Goal: Information Seeking & Learning: Check status

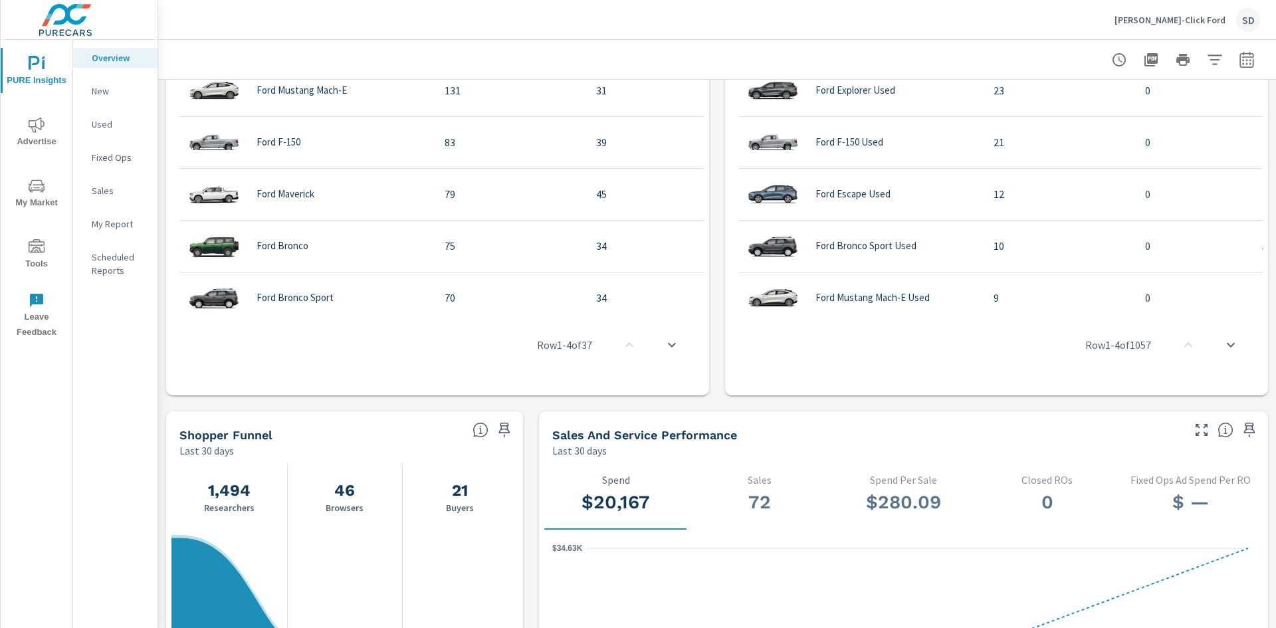
scroll to position [1130, 0]
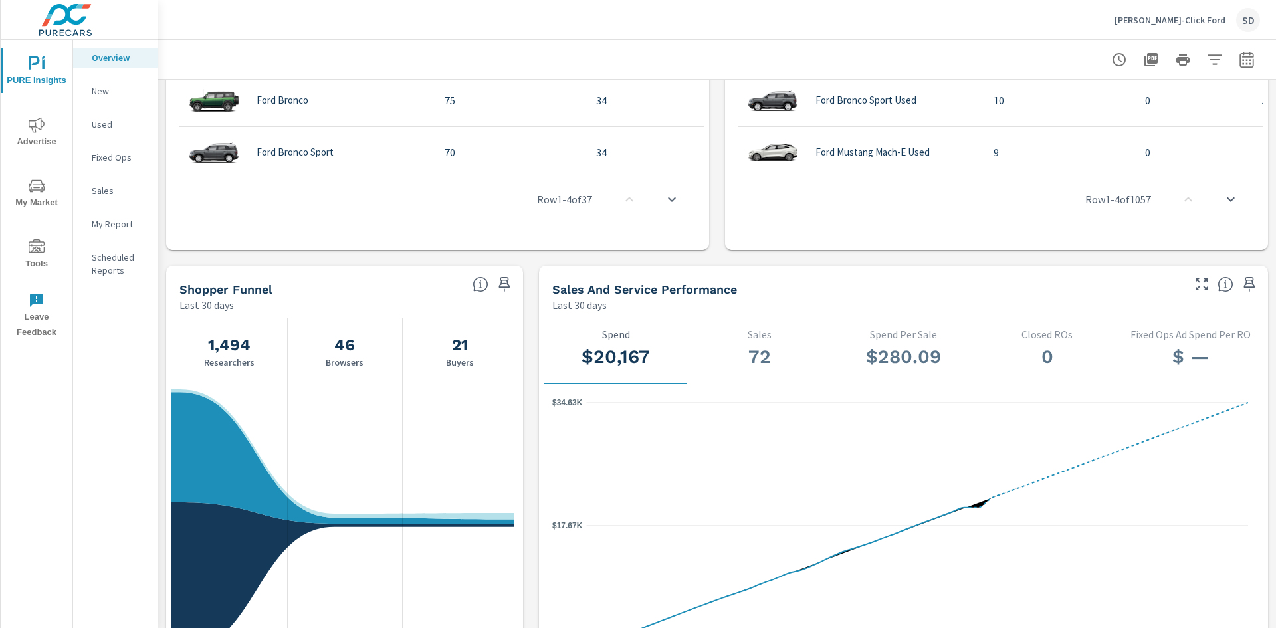
click at [569, 298] on p "Last 30 days" at bounding box center [579, 305] width 55 height 16
click at [570, 304] on p "Last 30 days" at bounding box center [579, 305] width 55 height 16
drag, startPoint x: 596, startPoint y: 280, endPoint x: 822, endPoint y: 321, distance: 229.7
click at [617, 290] on div "Sales and Service Performance Last 30 days" at bounding box center [862, 289] width 647 height 47
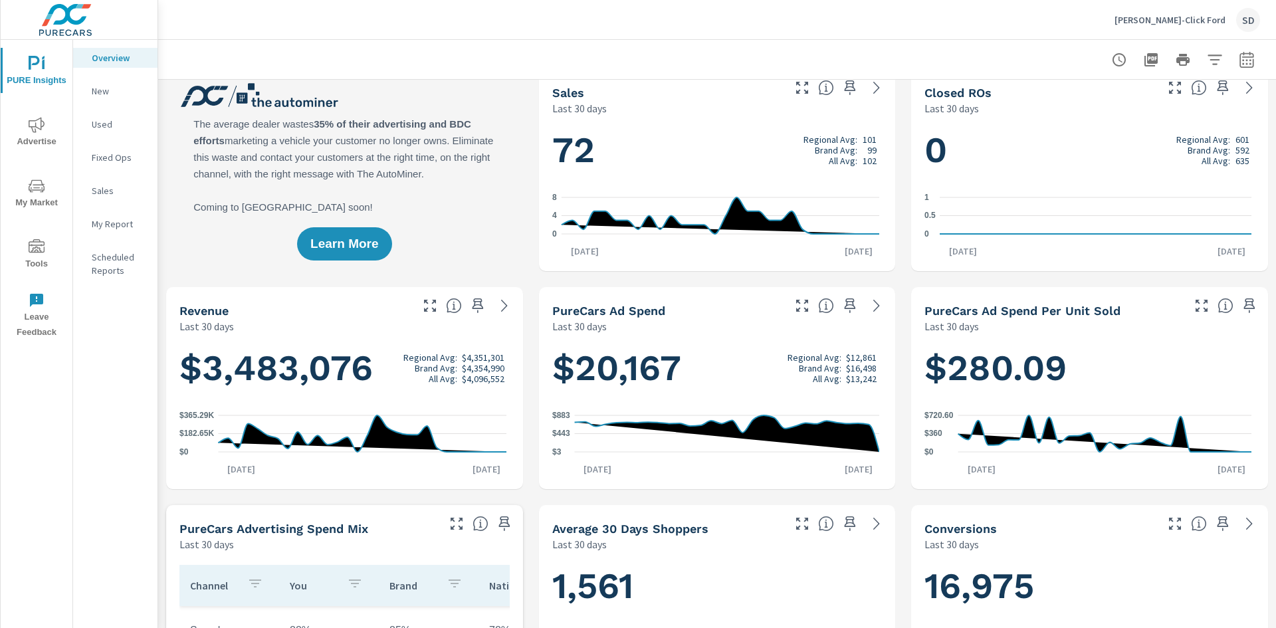
scroll to position [0, 0]
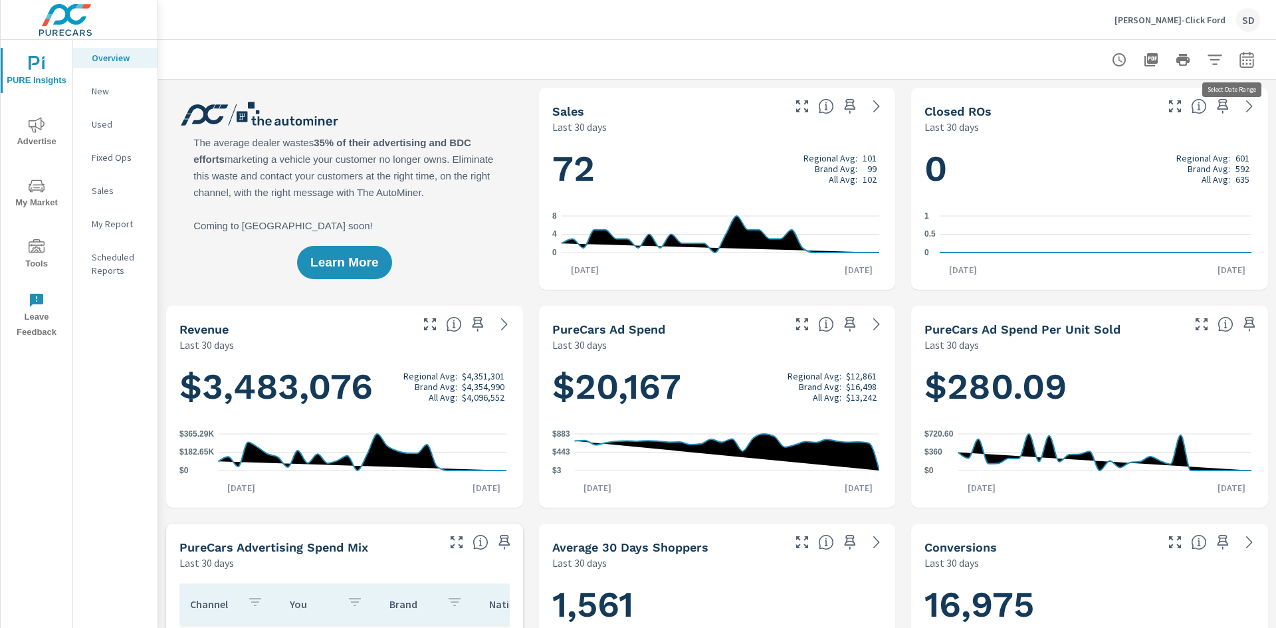
click at [1240, 57] on icon "button" at bounding box center [1247, 59] width 14 height 16
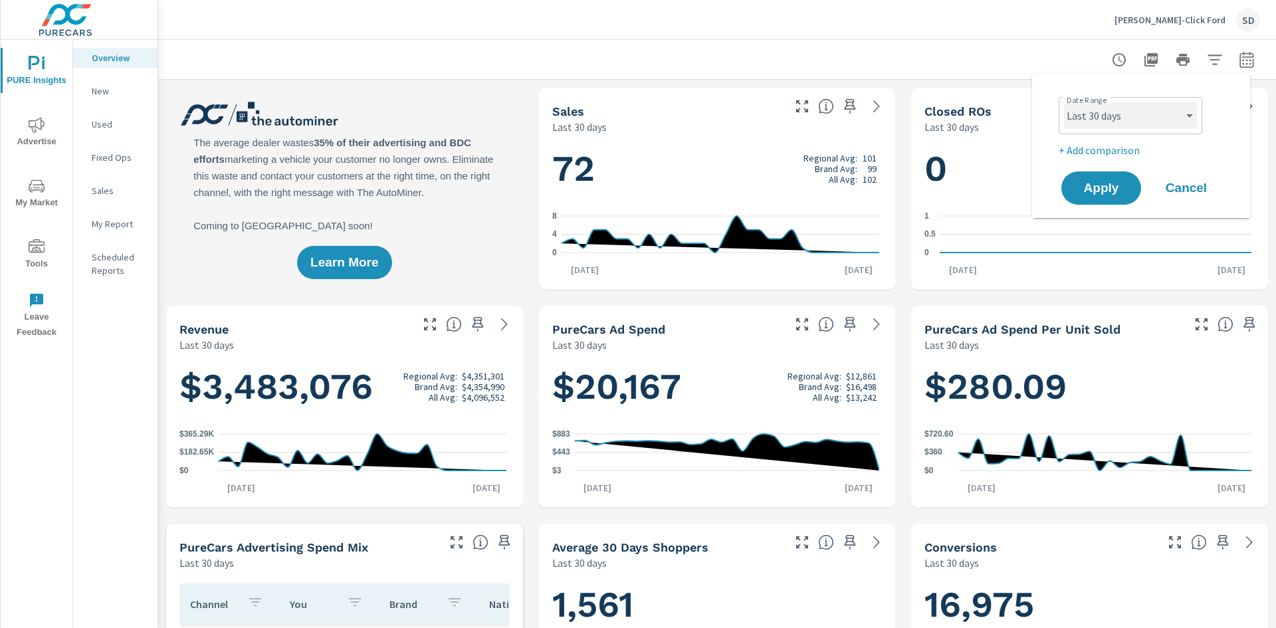
click at [1188, 108] on select "Custom [DATE] Last week Last 7 days Last 14 days Last 30 days Last 45 days Last…" at bounding box center [1130, 115] width 133 height 27
click at [1064, 102] on select "Custom [DATE] Last week Last 7 days Last 14 days Last 30 days Last 45 days Last…" at bounding box center [1130, 115] width 133 height 27
select select "Last month"
click at [1067, 179] on button "Apply" at bounding box center [1101, 188] width 82 height 35
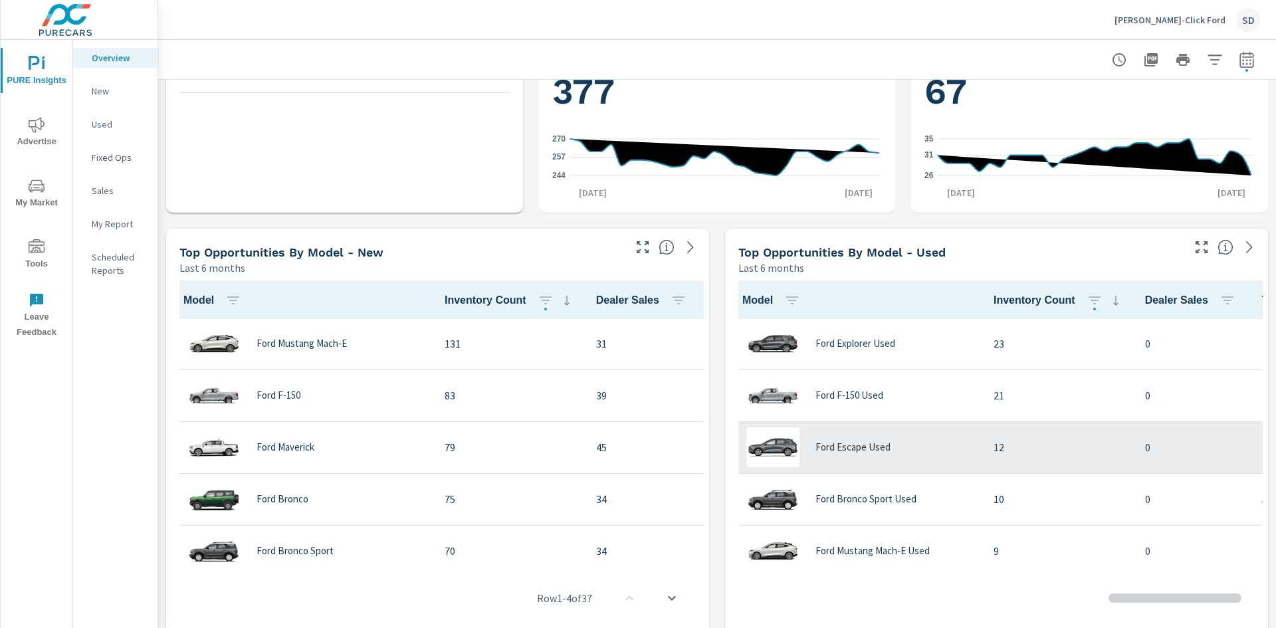
scroll to position [333, 0]
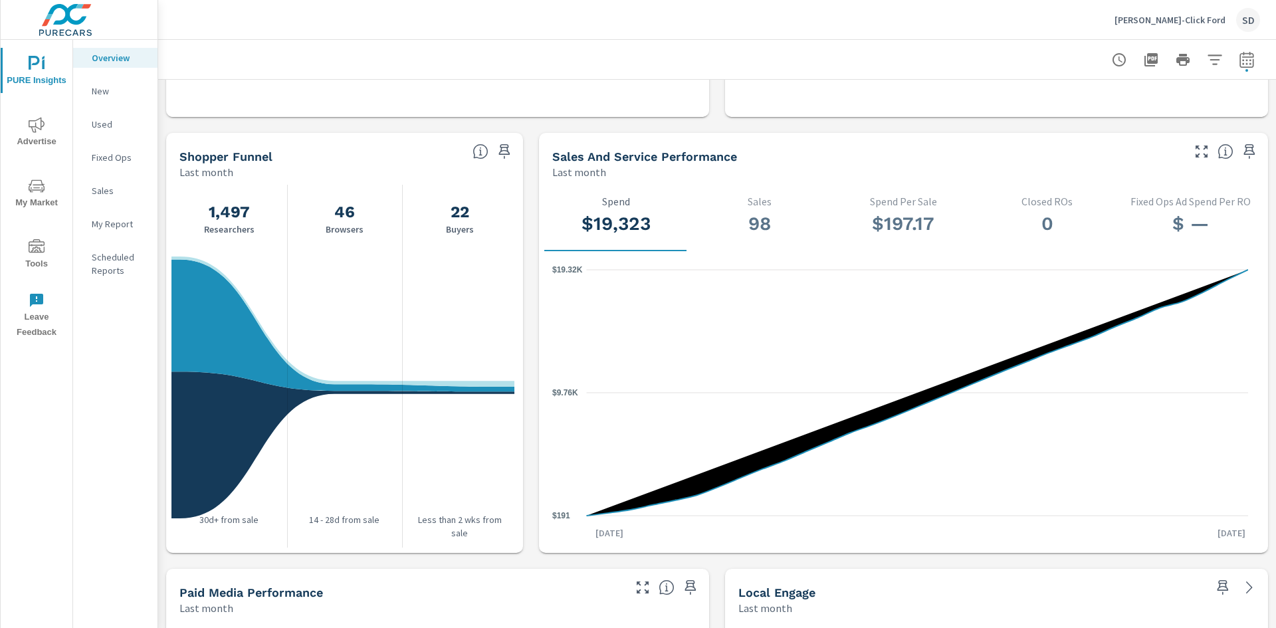
scroll to position [1632, 0]
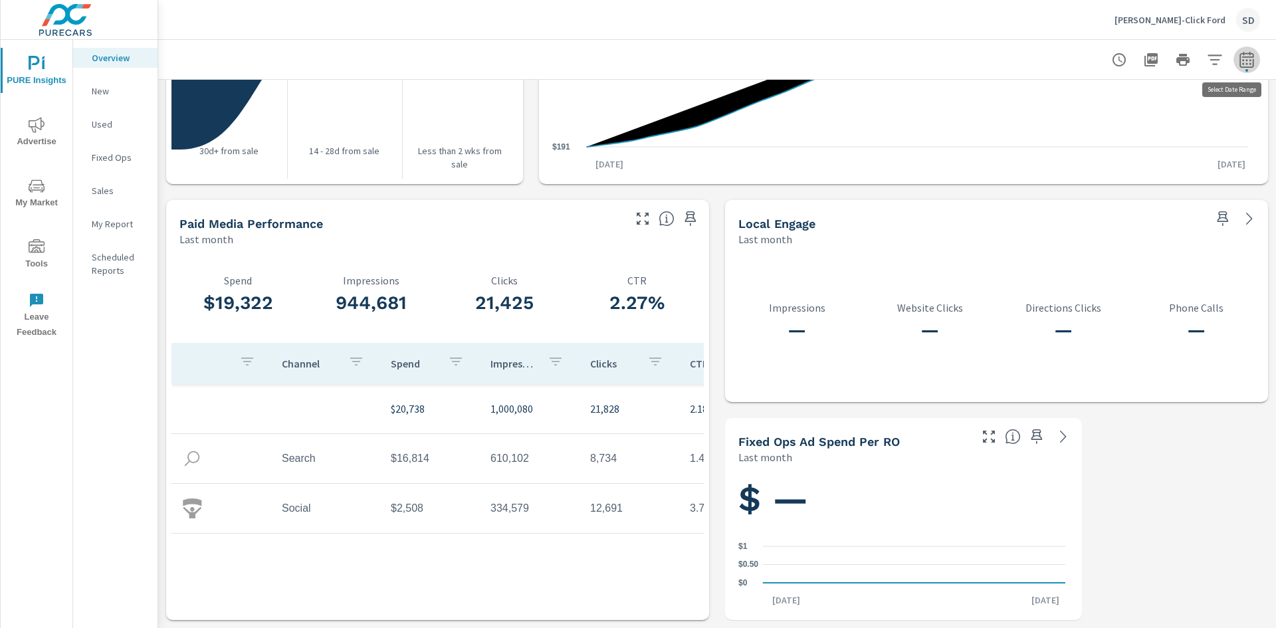
click at [1242, 60] on icon "button" at bounding box center [1246, 61] width 9 height 5
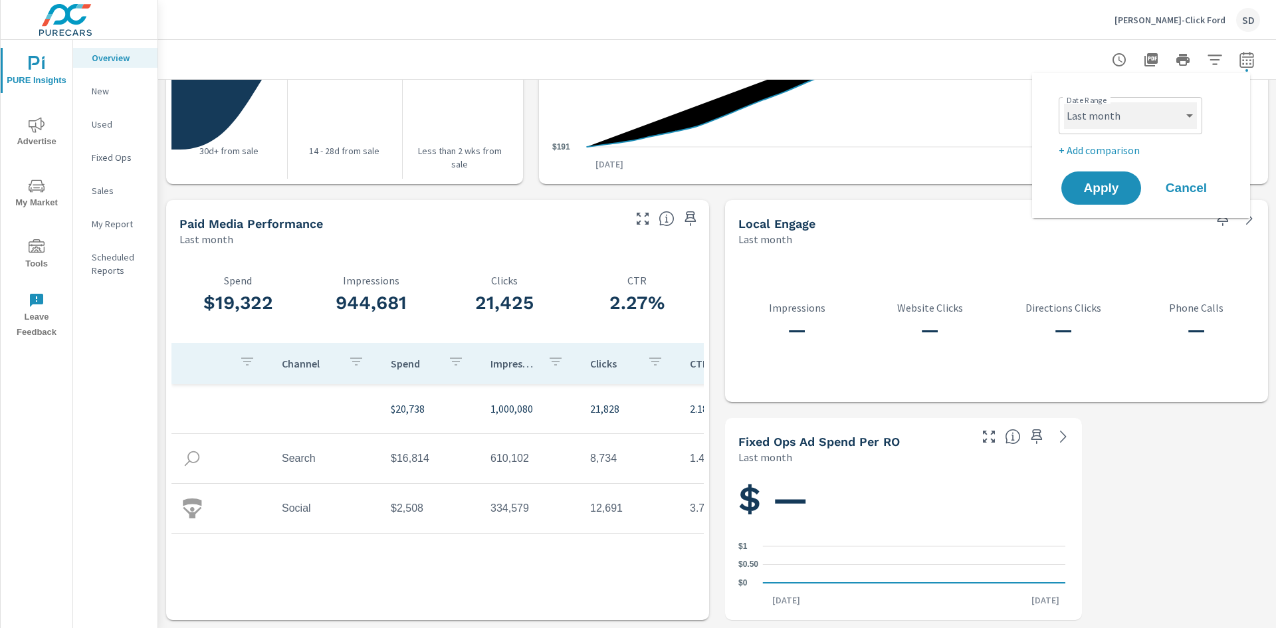
click at [1147, 118] on select "Custom [DATE] Last week Last 7 days Last 14 days Last 30 days Last 45 days Last…" at bounding box center [1130, 115] width 133 height 27
click at [1064, 102] on select "Custom [DATE] Last week Last 7 days Last 14 days Last 30 days Last 45 days Last…" at bounding box center [1130, 115] width 133 height 27
select select "custom"
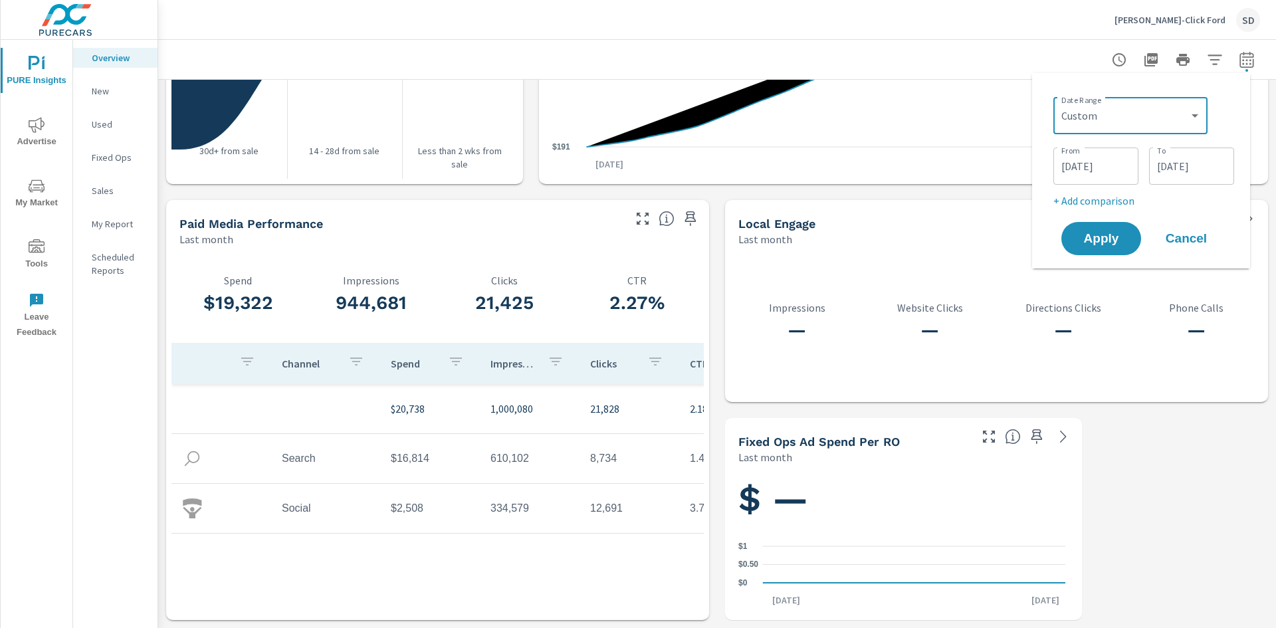
click at [1112, 169] on input "[DATE]" at bounding box center [1096, 166] width 74 height 27
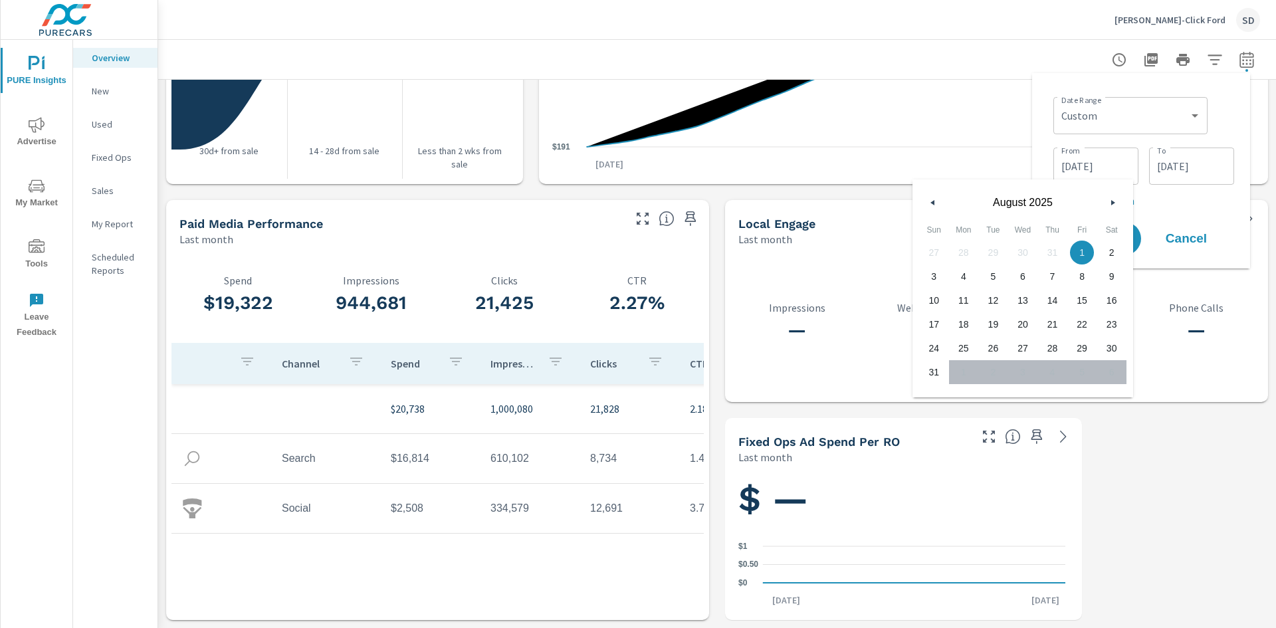
click at [927, 201] on button "button" at bounding box center [933, 203] width 16 height 16
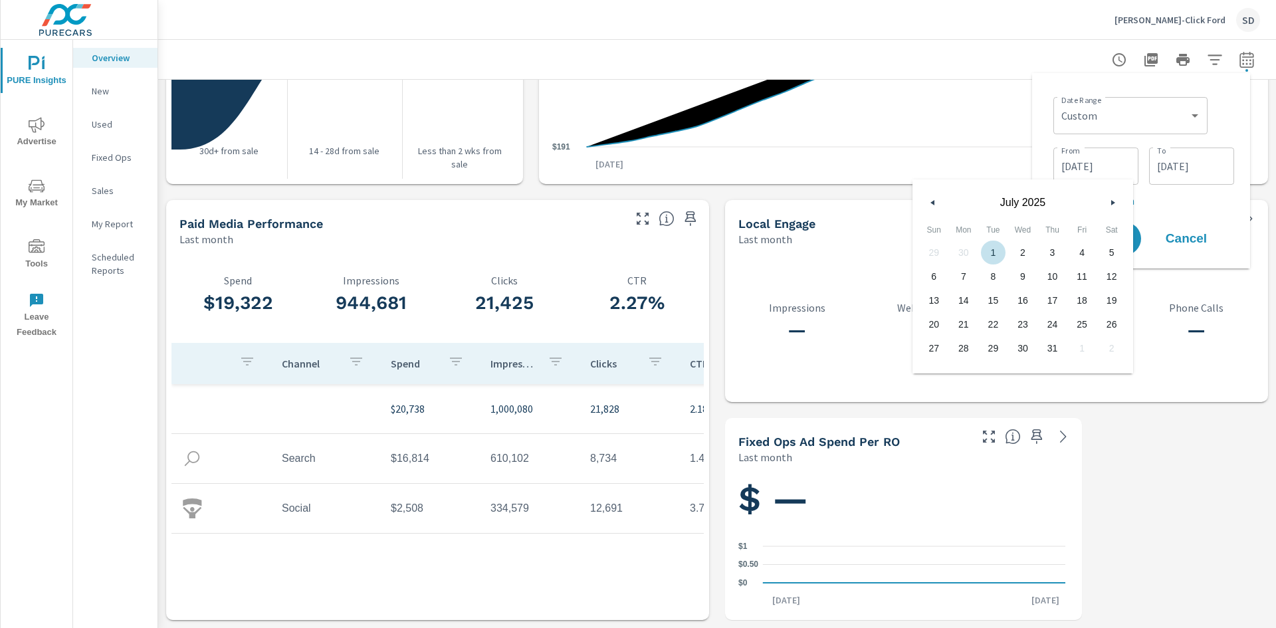
click at [991, 253] on span "1" at bounding box center [993, 252] width 30 height 17
click at [1051, 346] on span "31" at bounding box center [1053, 348] width 30 height 17
type input "[DATE]"
click at [1172, 207] on p "+ Add comparison" at bounding box center [1143, 201] width 181 height 16
select select "Previous period"
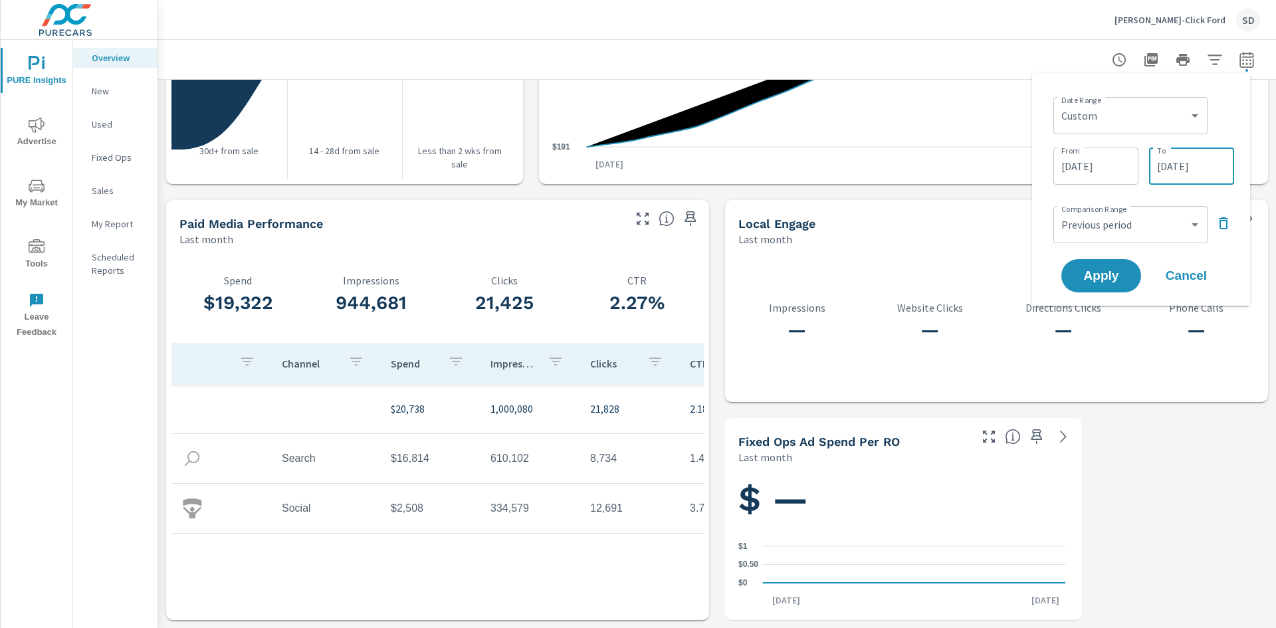
drag, startPoint x: 1198, startPoint y: 169, endPoint x: 1188, endPoint y: 179, distance: 13.2
click at [1198, 171] on input "[DATE]" at bounding box center [1192, 166] width 74 height 27
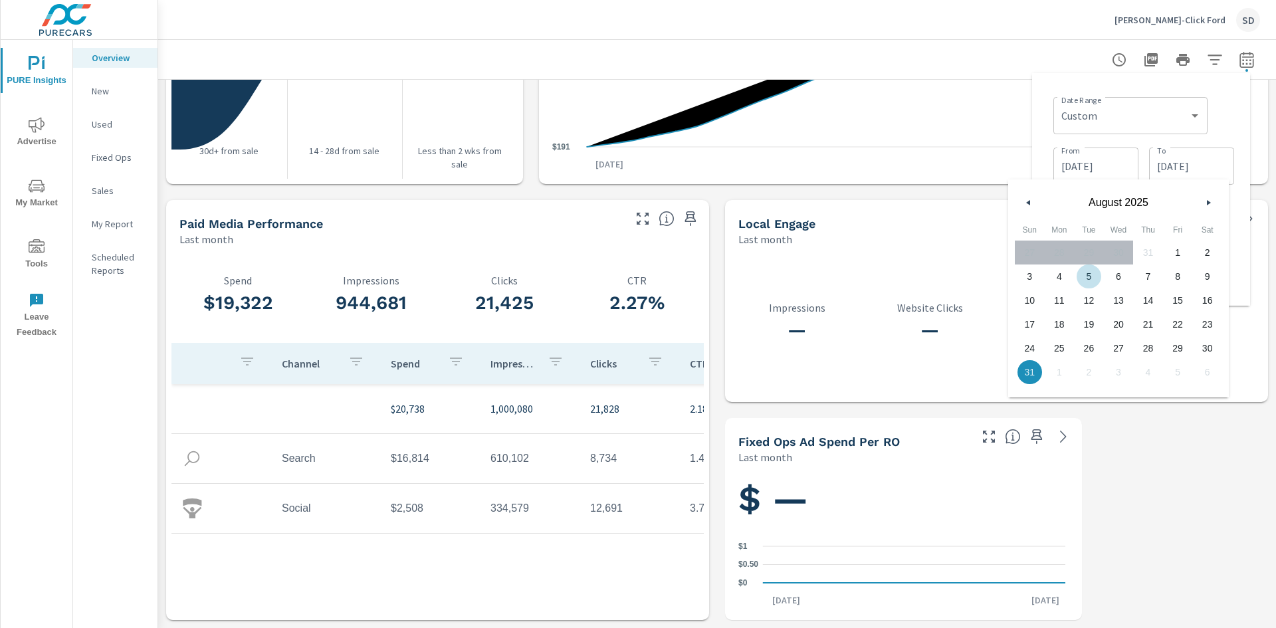
drag, startPoint x: 1028, startPoint y: 201, endPoint x: 1062, endPoint y: 240, distance: 51.8
click at [1029, 201] on icon "button" at bounding box center [1027, 202] width 7 height 5
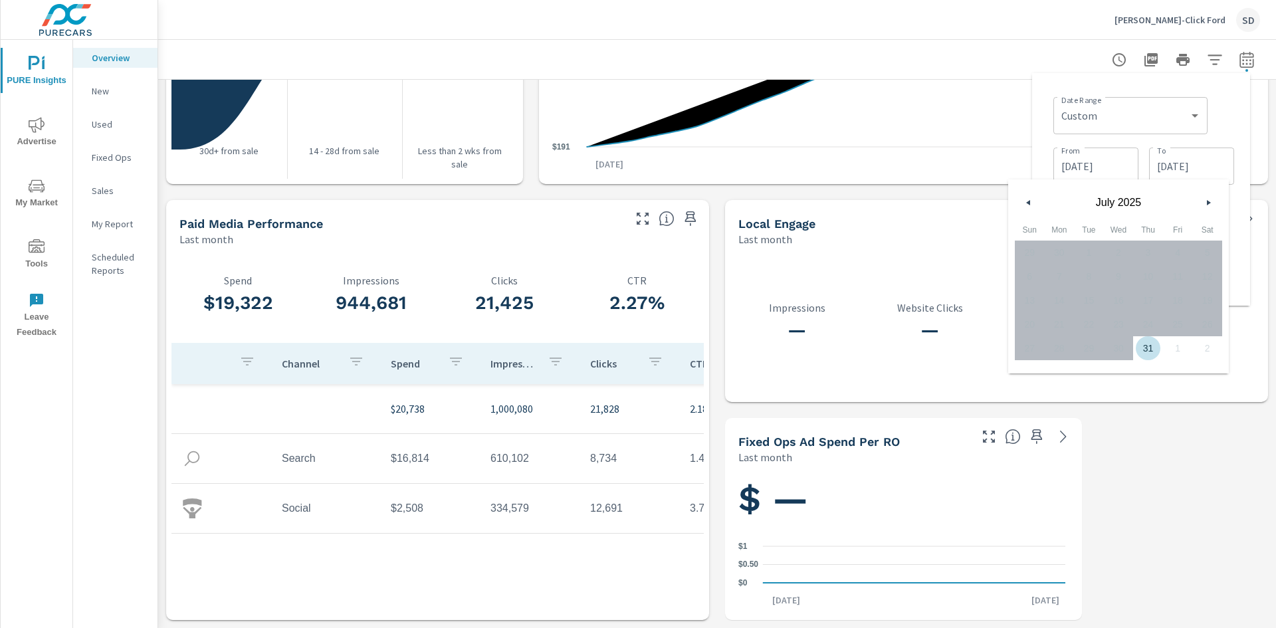
click at [1147, 349] on span "31" at bounding box center [1148, 348] width 30 height 17
type input "[DATE]"
click at [1146, 349] on span "31" at bounding box center [1148, 348] width 30 height 17
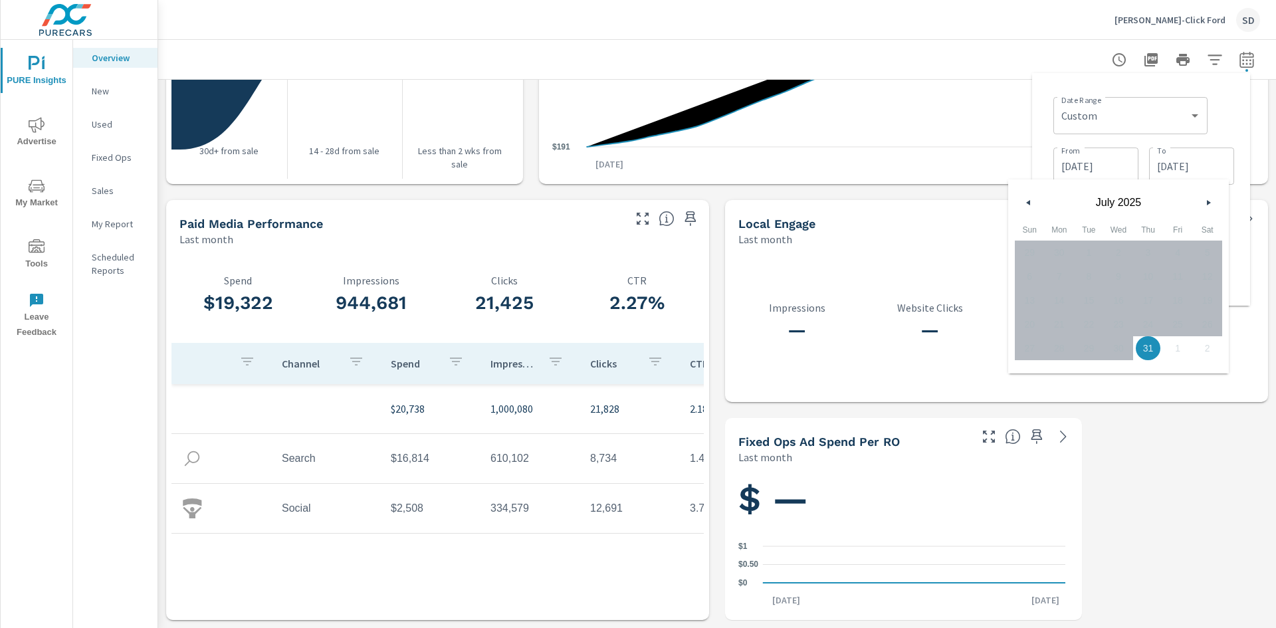
click at [1151, 346] on span "31" at bounding box center [1148, 348] width 30 height 17
click at [1228, 119] on div "Date Range Custom [DATE] Last week Last 7 days Last 14 days Last 30 days Last 4…" at bounding box center [1143, 114] width 181 height 45
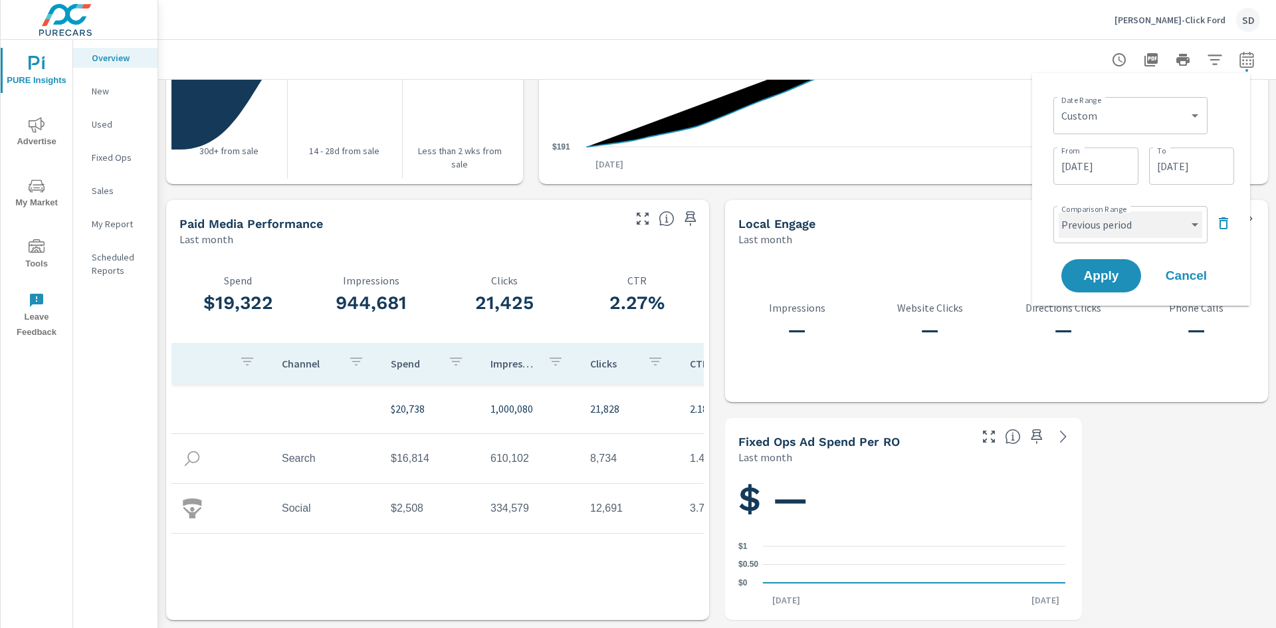
click at [1184, 228] on select "Custom Previous period Previous month Previous year" at bounding box center [1131, 224] width 144 height 27
click at [1059, 211] on select "Custom Previous period Previous month Previous year" at bounding box center [1131, 224] width 144 height 27
select select "custom"
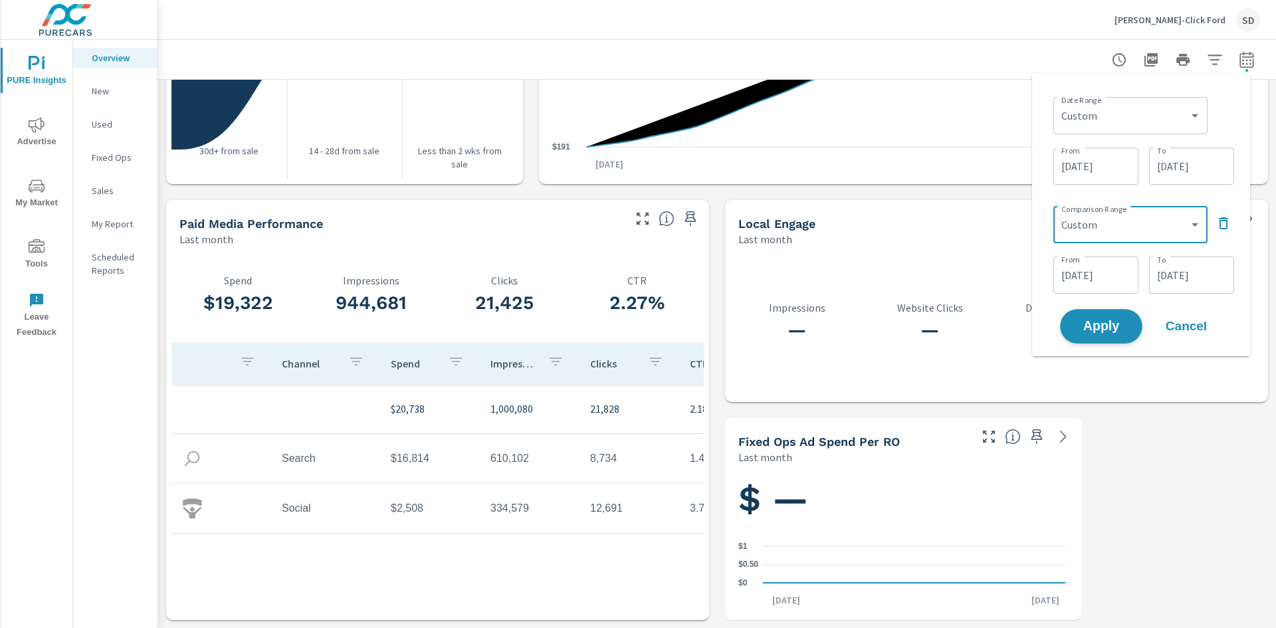
click at [1099, 328] on span "Apply" at bounding box center [1101, 326] width 55 height 13
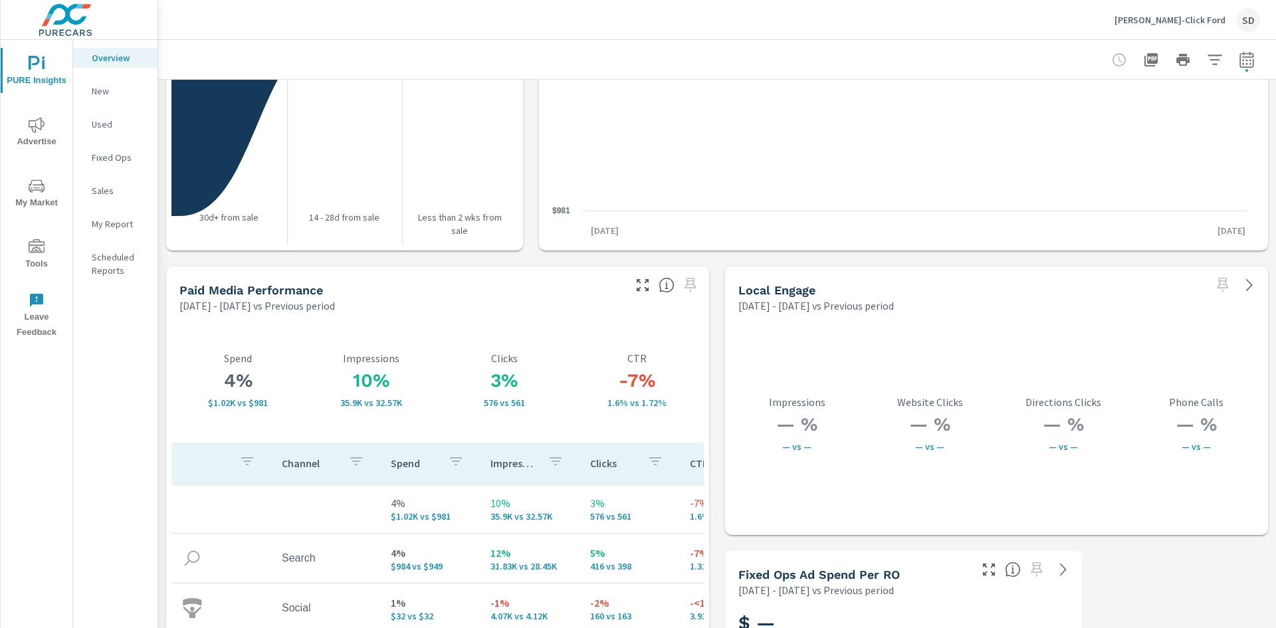
scroll to position [2296, 0]
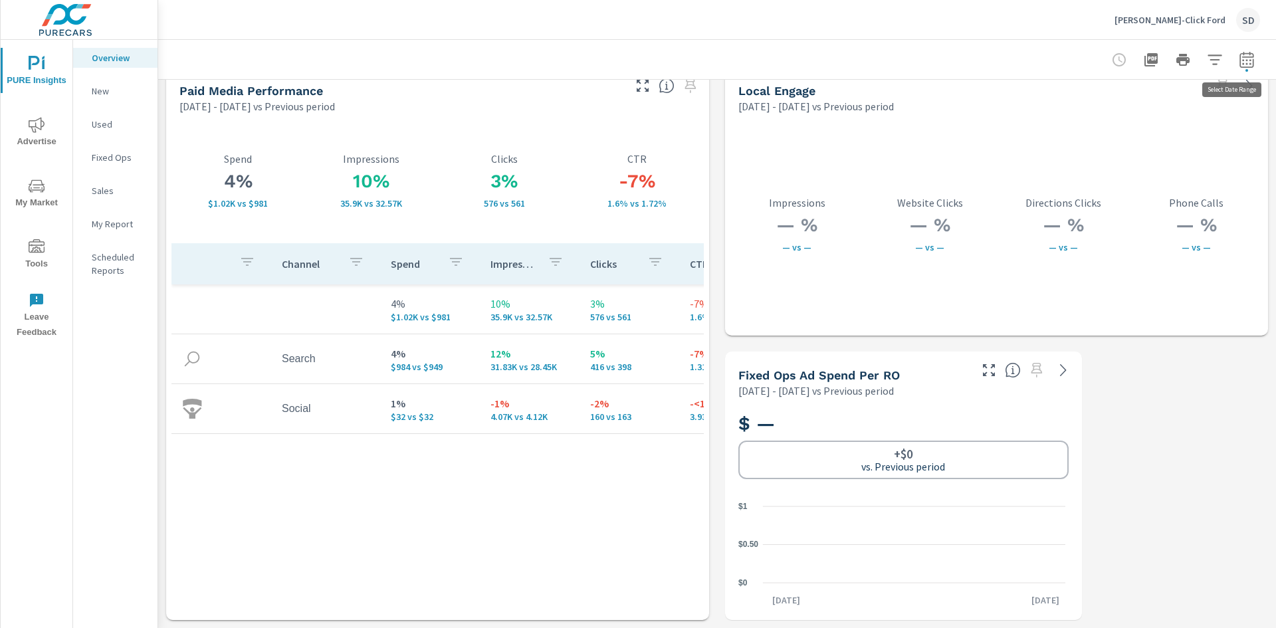
click at [1239, 61] on icon "button" at bounding box center [1247, 60] width 16 height 16
select select "Previous period"
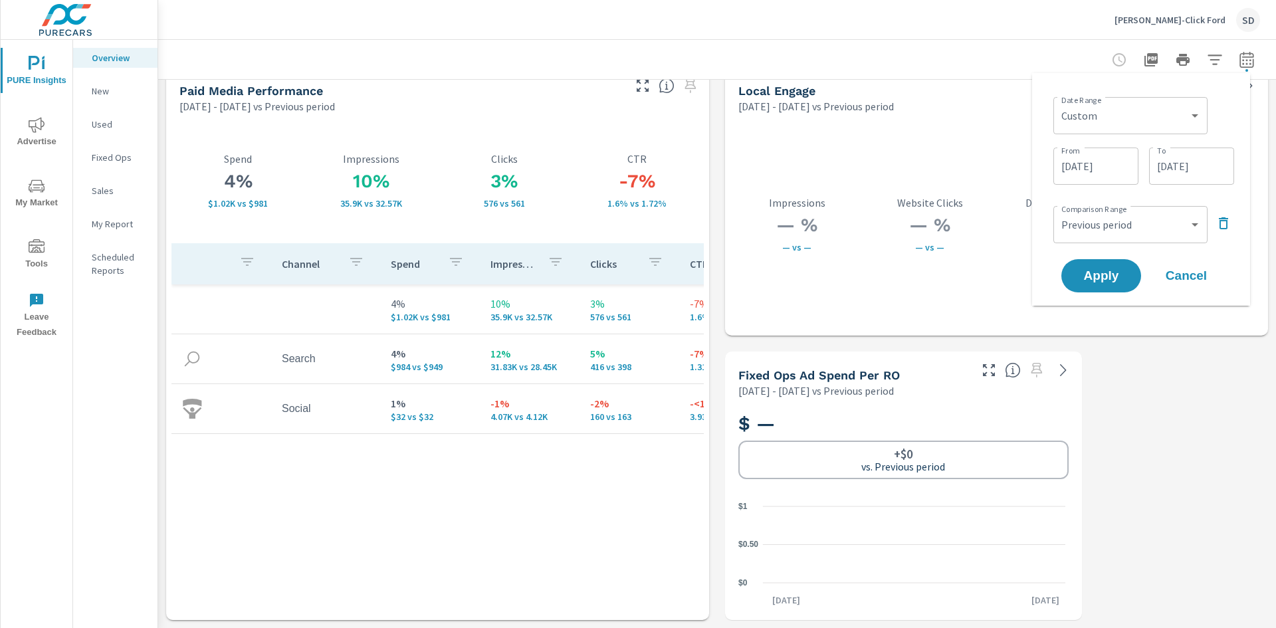
click at [1229, 223] on icon "button" at bounding box center [1224, 223] width 16 height 16
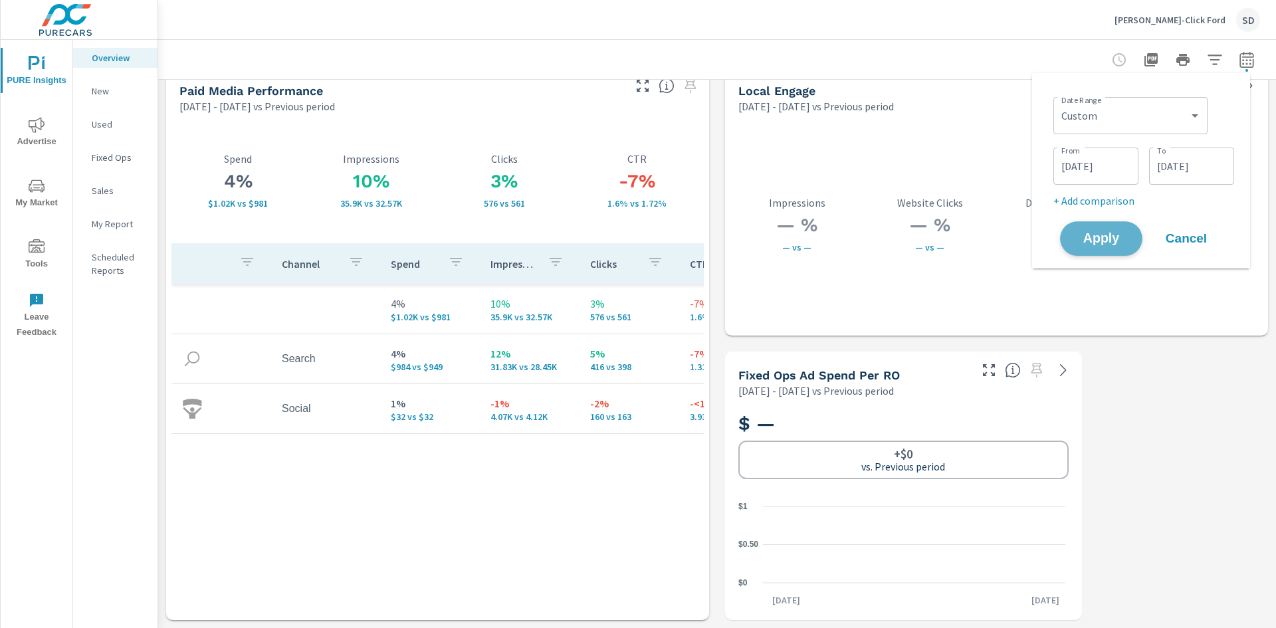
click at [1117, 240] on span "Apply" at bounding box center [1101, 239] width 55 height 13
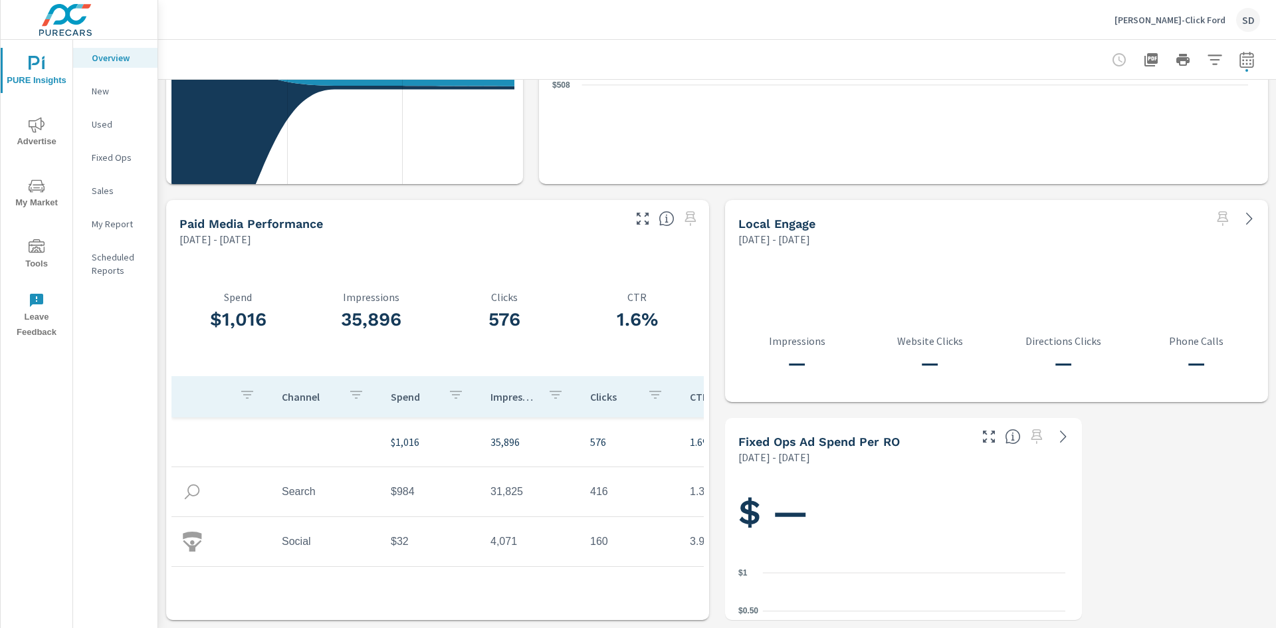
scroll to position [1632, 0]
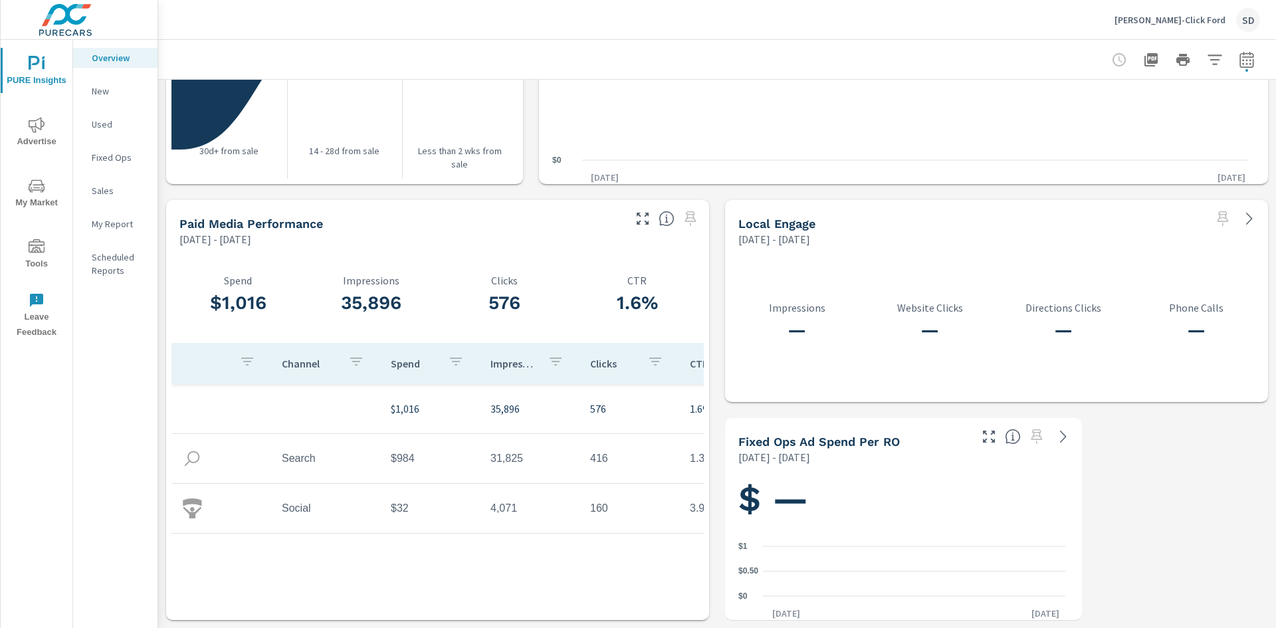
click at [1239, 58] on icon "button" at bounding box center [1247, 60] width 16 height 16
click at [1087, 165] on input "[DATE]" at bounding box center [1096, 166] width 74 height 27
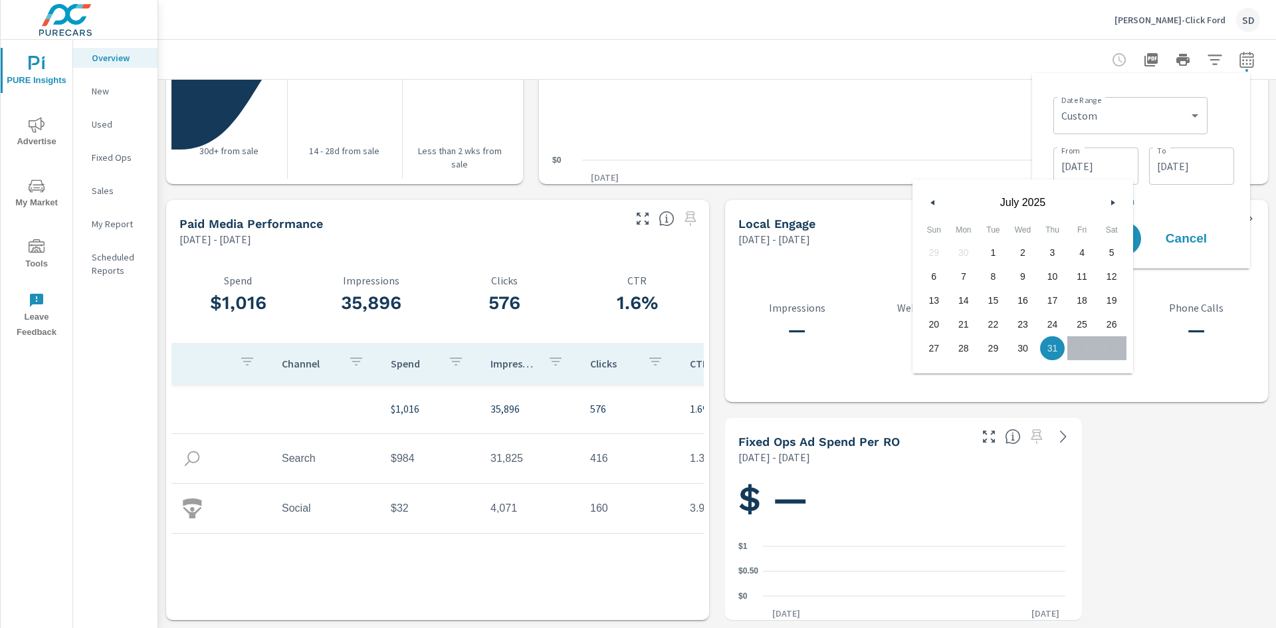
click at [990, 249] on span "1" at bounding box center [993, 252] width 30 height 17
type input "[DATE]"
click at [1135, 235] on button "Apply" at bounding box center [1101, 238] width 82 height 35
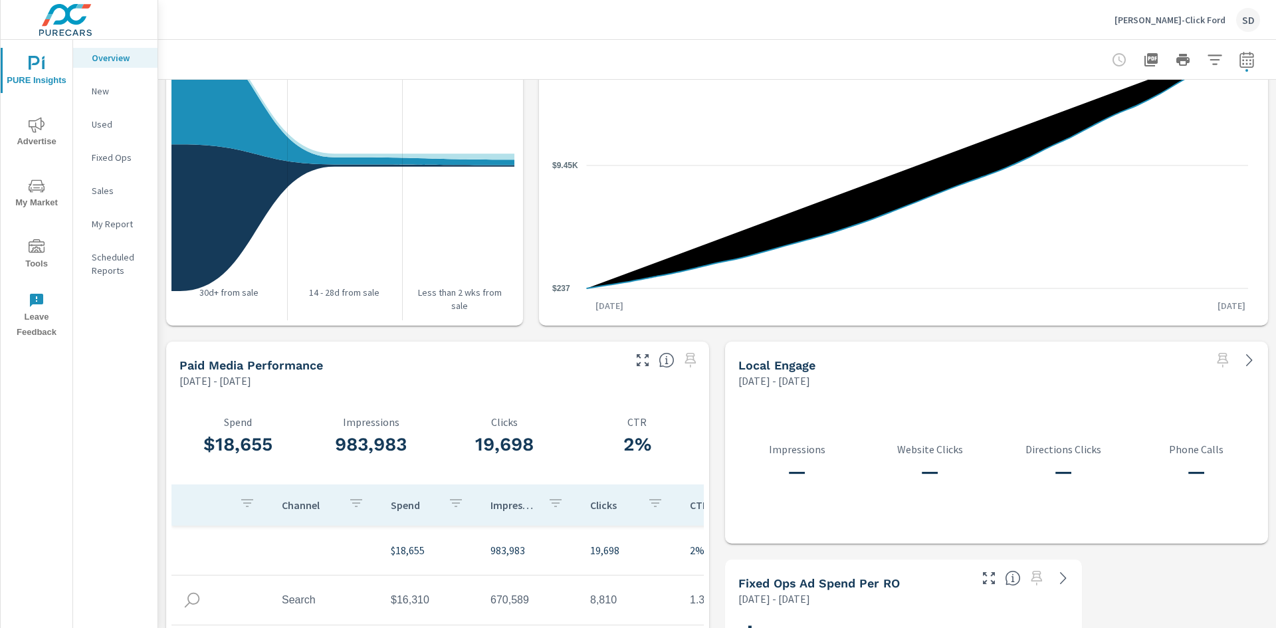
scroll to position [1632, 0]
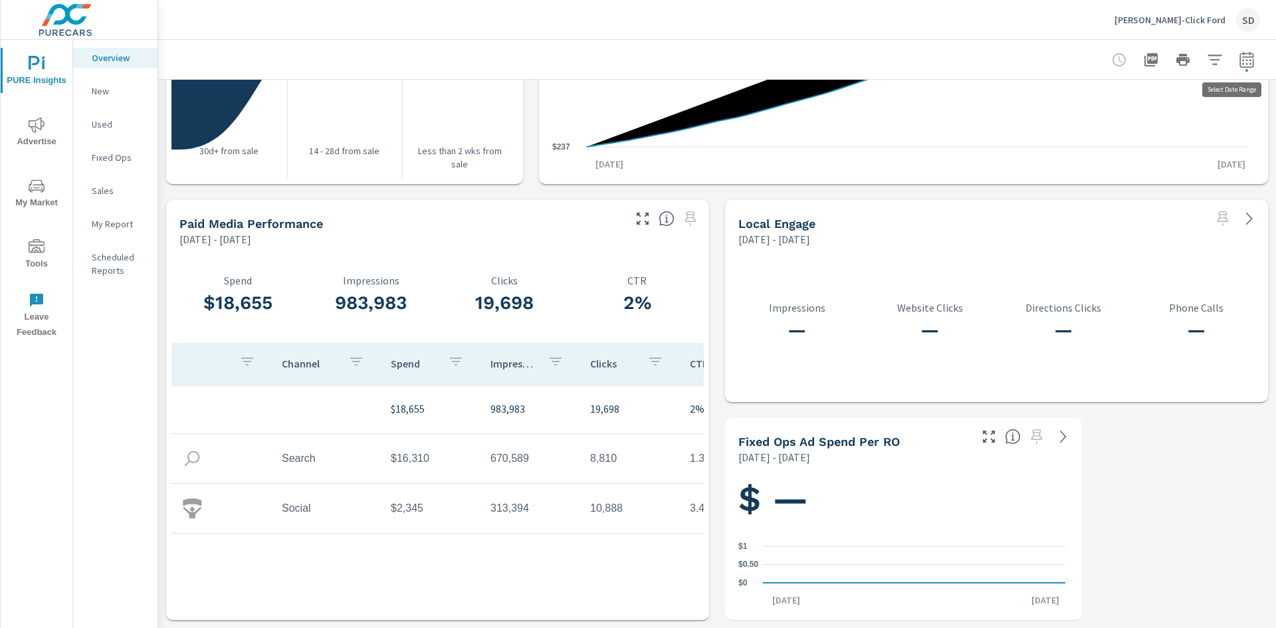
click at [1239, 64] on icon "button" at bounding box center [1247, 60] width 16 height 16
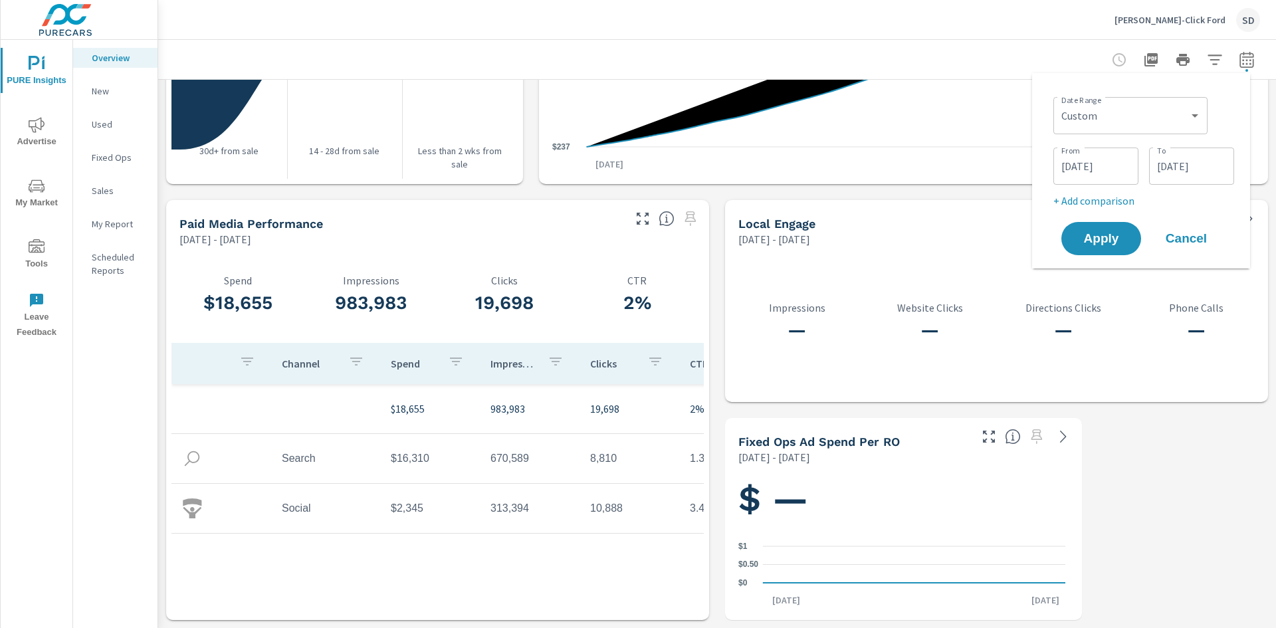
click at [1083, 165] on input "[DATE]" at bounding box center [1096, 166] width 74 height 27
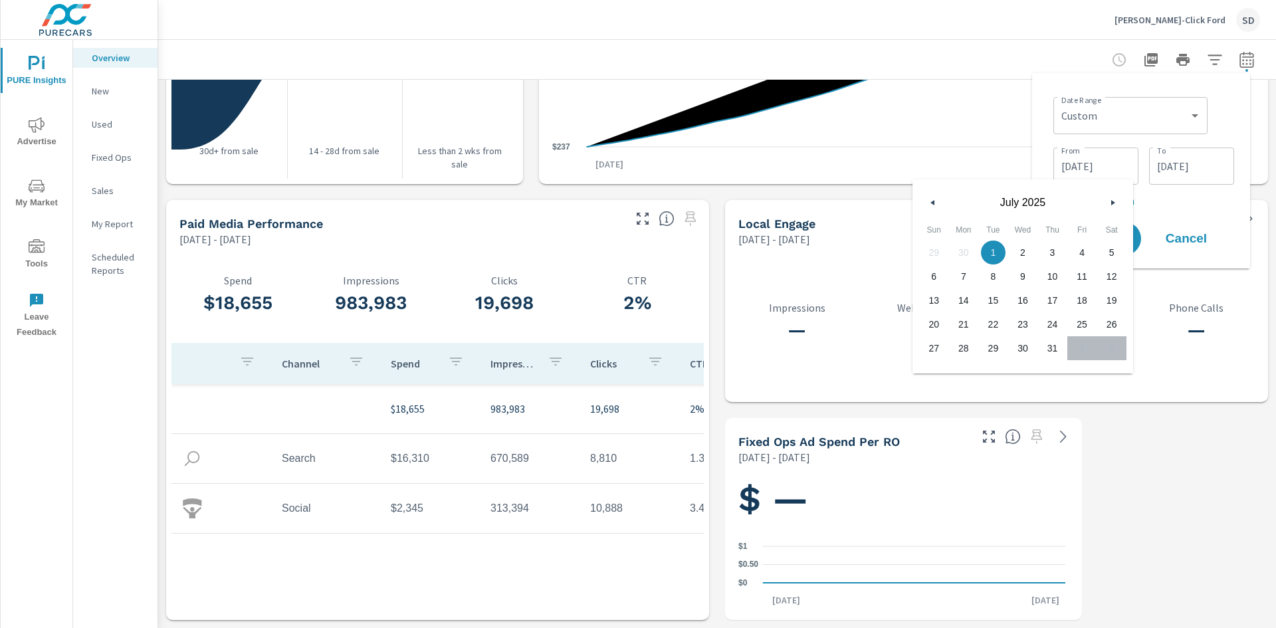
click at [931, 200] on icon "button" at bounding box center [931, 202] width 7 height 5
click at [939, 248] on span "1" at bounding box center [934, 252] width 30 height 17
type input "[DATE]"
click at [1207, 170] on input "[DATE]" at bounding box center [1192, 166] width 74 height 27
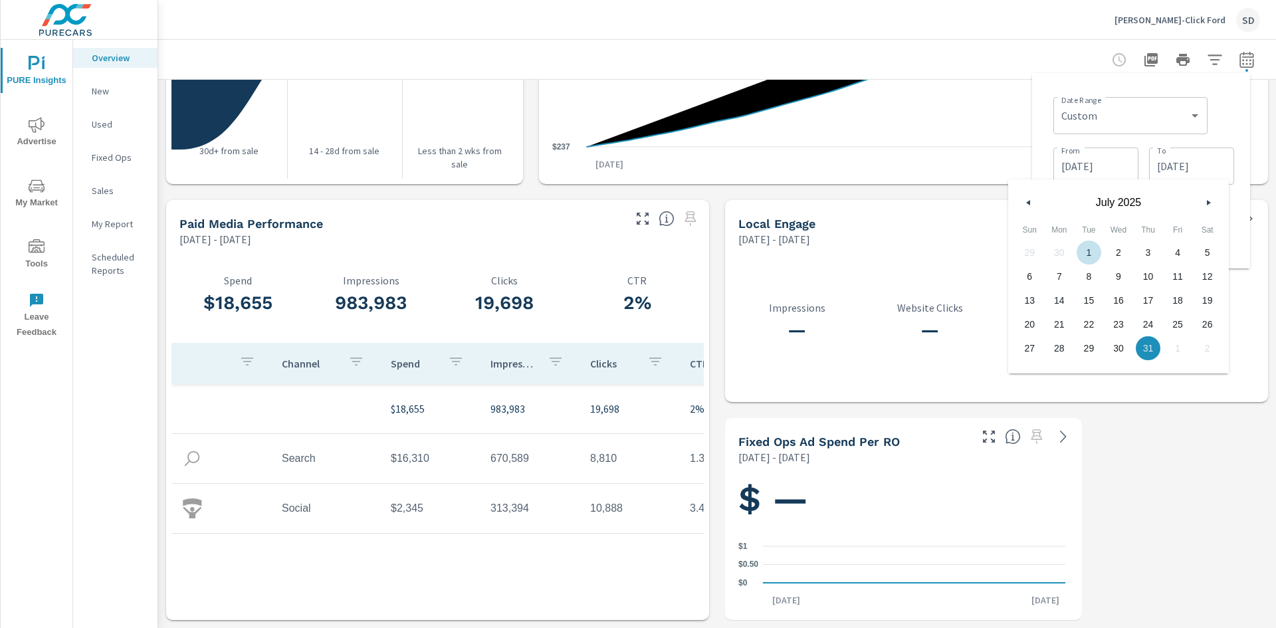
click at [1030, 202] on icon "button" at bounding box center [1027, 202] width 7 height 5
click at [1060, 354] on span "30" at bounding box center [1060, 348] width 30 height 17
type input "[DATE]"
click at [1230, 132] on div "Date Range Custom [DATE] Last week Last 7 days Last 14 days Last 30 days Last 4…" at bounding box center [1143, 114] width 181 height 45
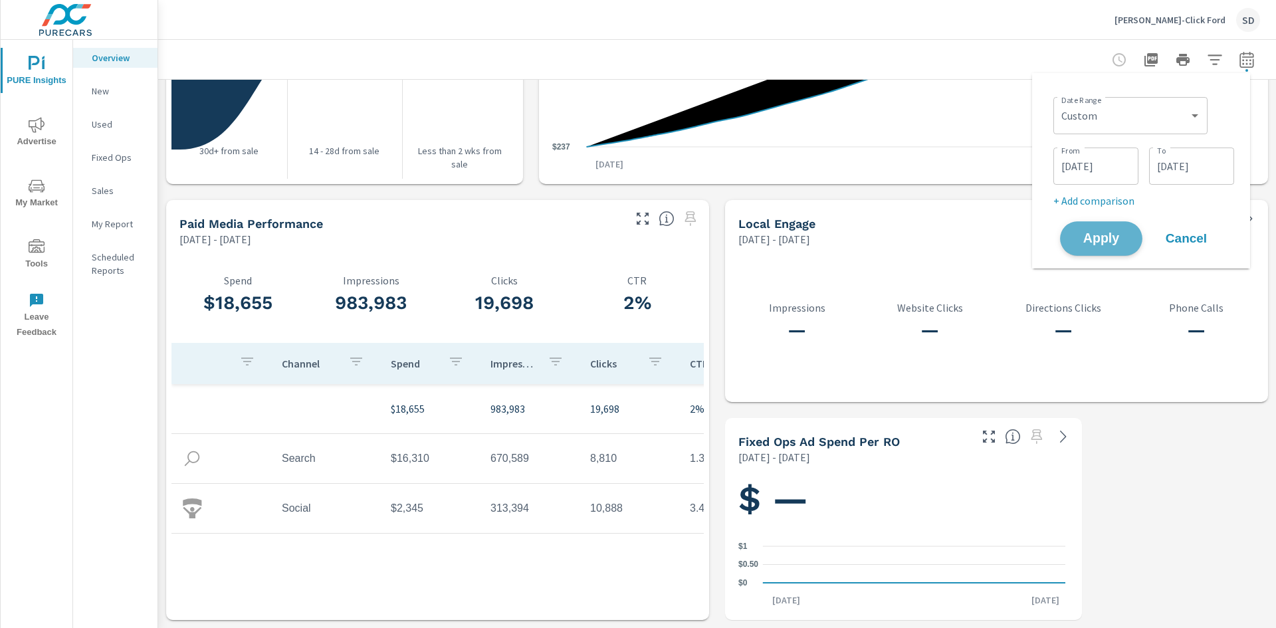
click at [1119, 238] on span "Apply" at bounding box center [1101, 239] width 55 height 13
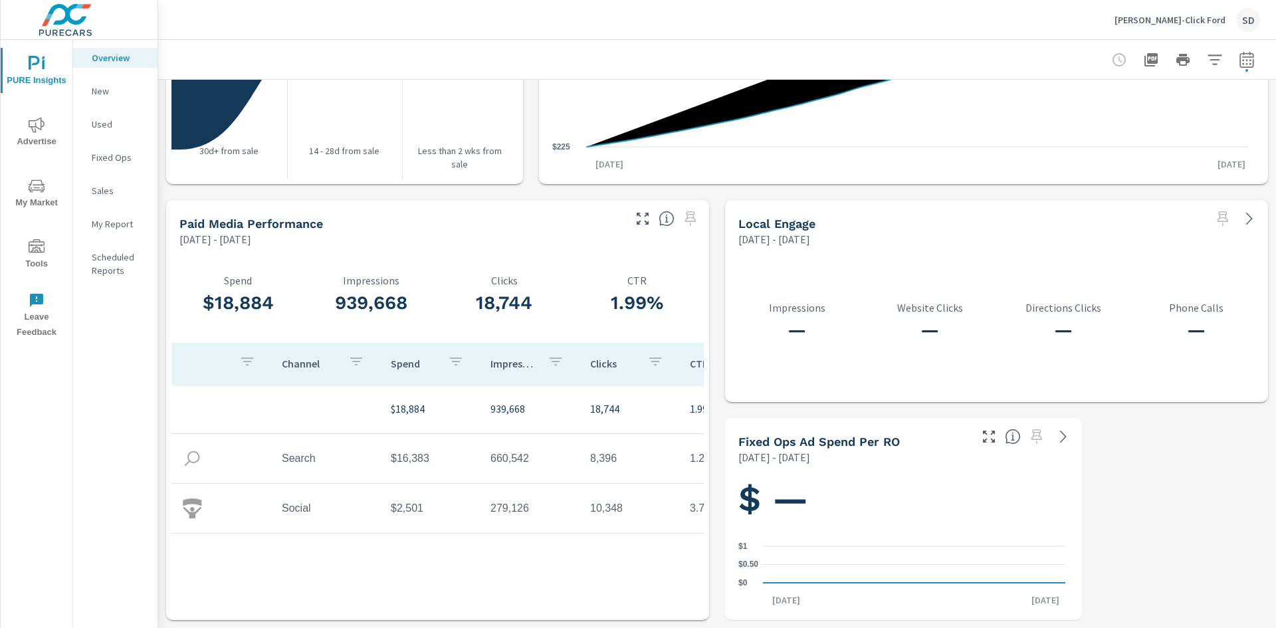
scroll to position [1499, 0]
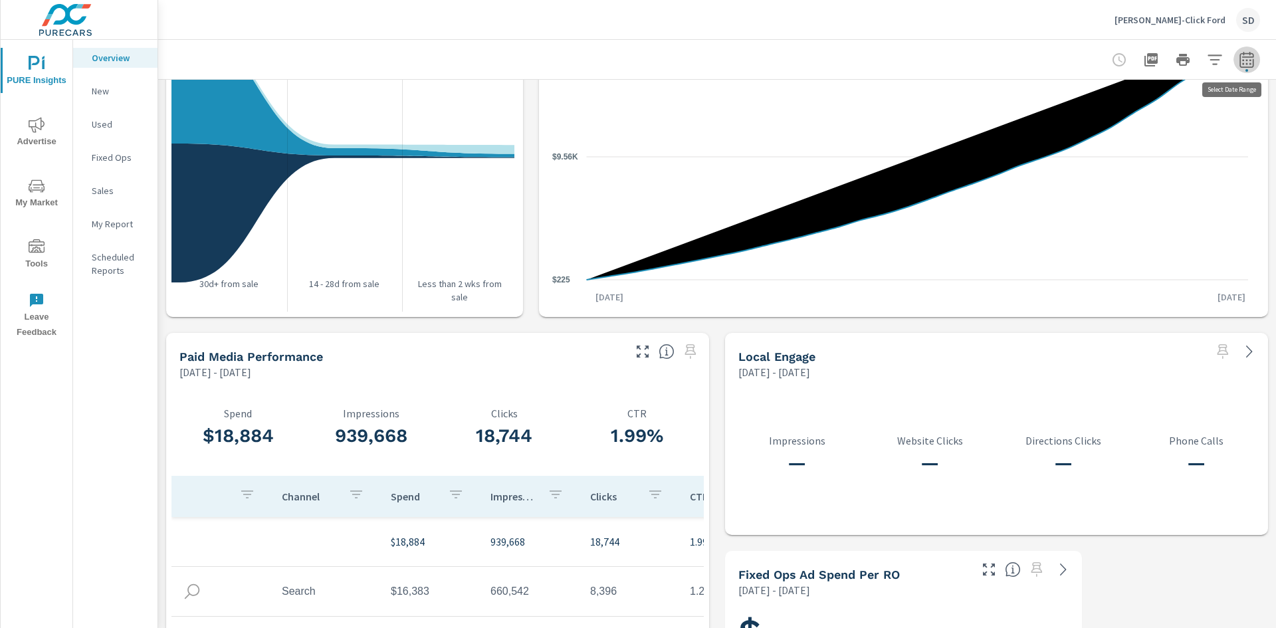
click at [1239, 57] on icon "button" at bounding box center [1247, 60] width 16 height 16
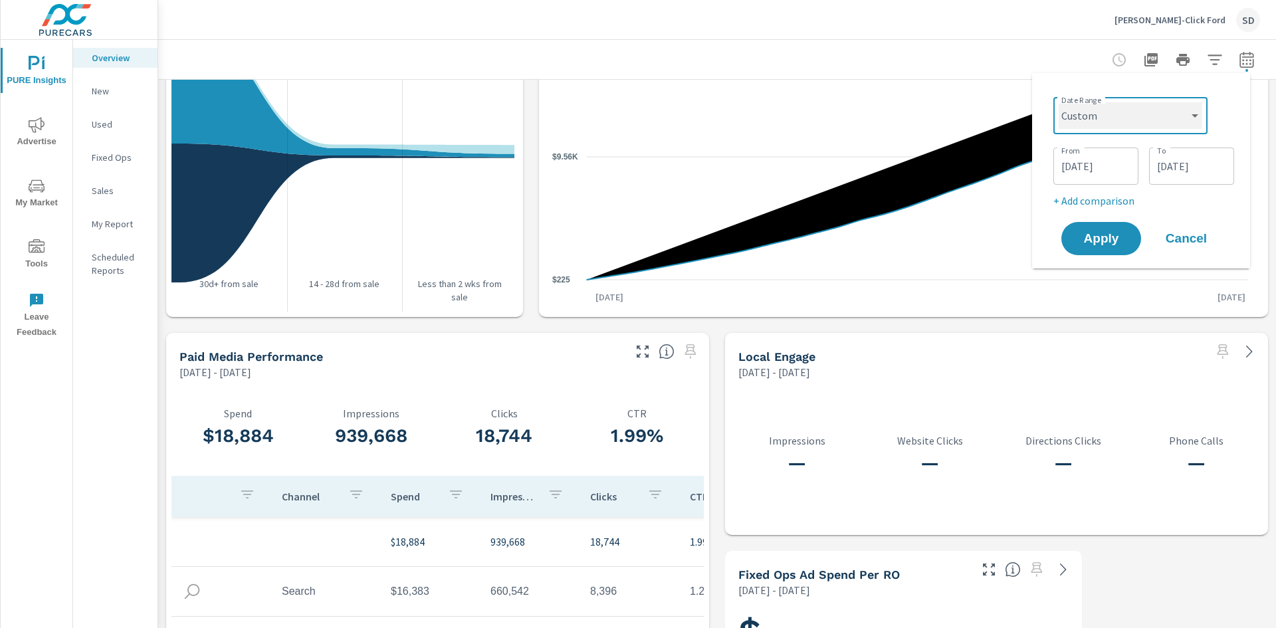
click at [1139, 112] on select "Custom [DATE] Last week Last 7 days Last 14 days Last 30 days Last 45 days Last…" at bounding box center [1131, 115] width 144 height 27
drag, startPoint x: 1236, startPoint y: 94, endPoint x: 1226, endPoint y: 97, distance: 10.5
click at [1230, 96] on div "Date Range Custom [DATE] Last week Last 7 days Last 14 days Last 30 days Last 4…" at bounding box center [1141, 171] width 197 height 174
click at [1078, 181] on div "[DATE] From" at bounding box center [1095, 166] width 85 height 37
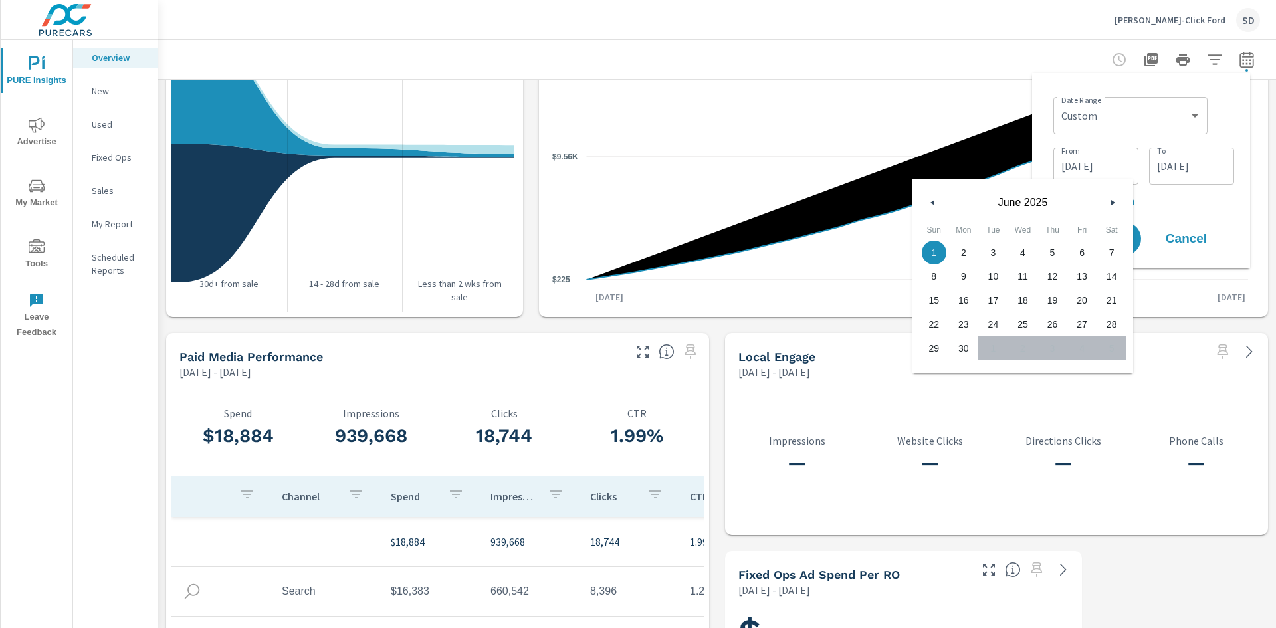
click at [1109, 204] on button "button" at bounding box center [1113, 203] width 16 height 16
click at [1112, 204] on icon "button" at bounding box center [1114, 202] width 7 height 5
click at [1117, 202] on icon "button" at bounding box center [1114, 202] width 7 height 5
click at [1110, 201] on button "button" at bounding box center [1113, 203] width 16 height 16
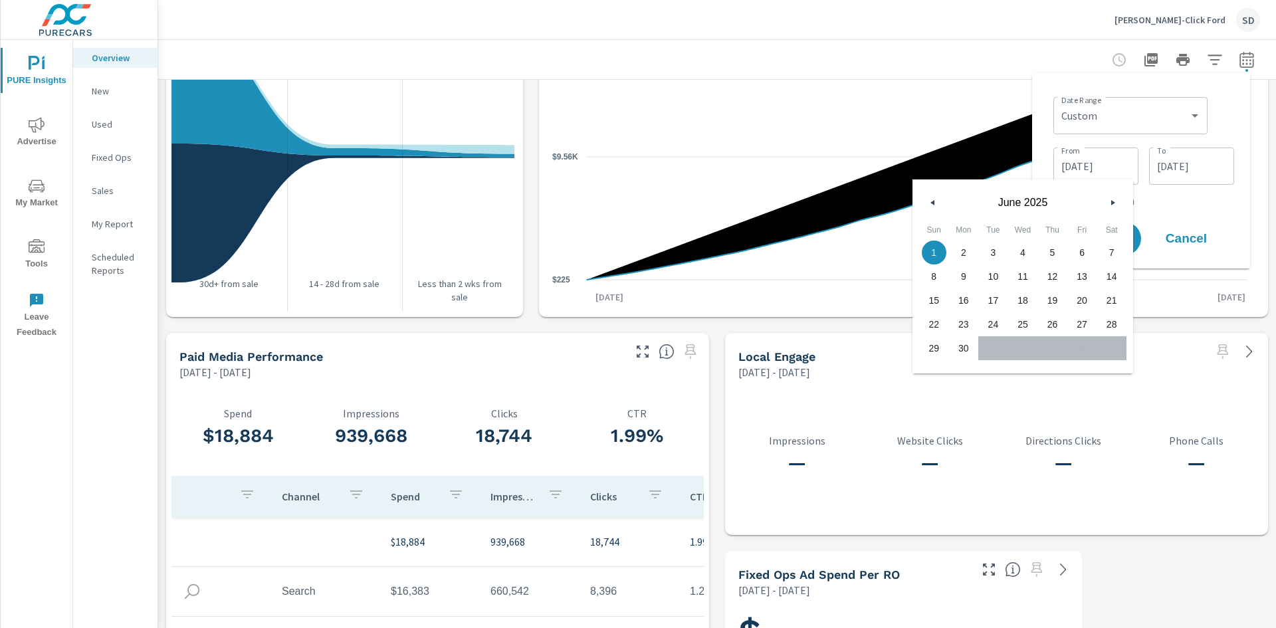
click at [1113, 199] on button "button" at bounding box center [1113, 203] width 16 height 16
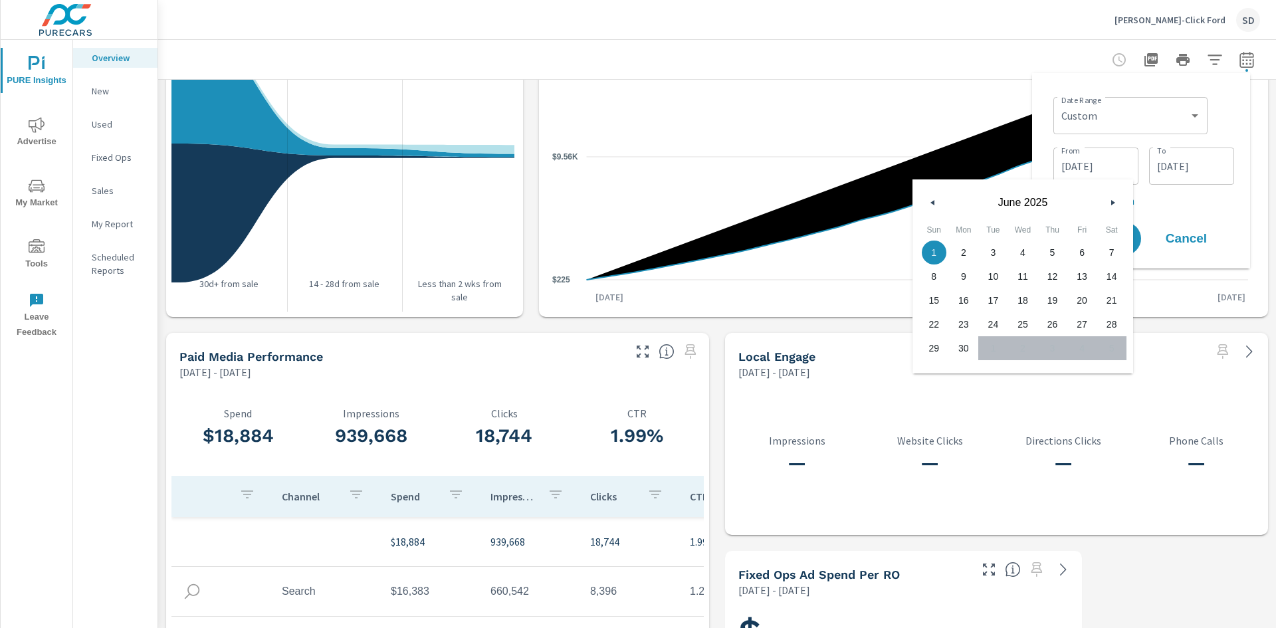
click at [1207, 146] on div "From [DATE] From To [DATE] To" at bounding box center [1143, 164] width 181 height 45
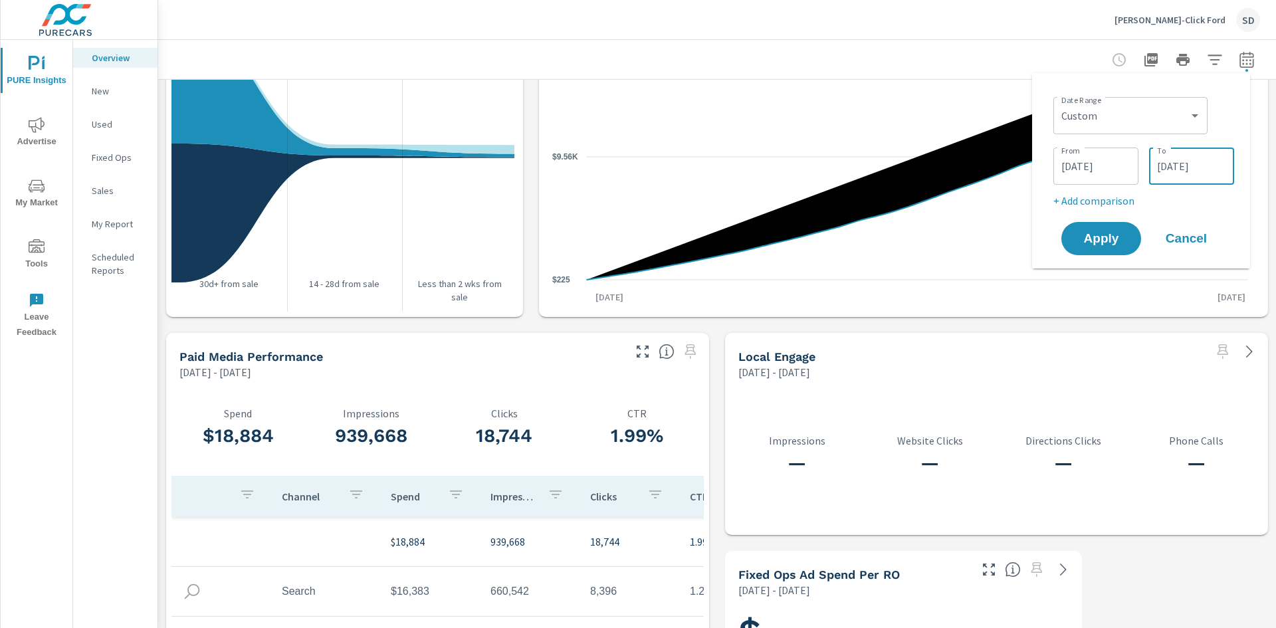
click at [1170, 167] on input "[DATE]" at bounding box center [1192, 166] width 74 height 27
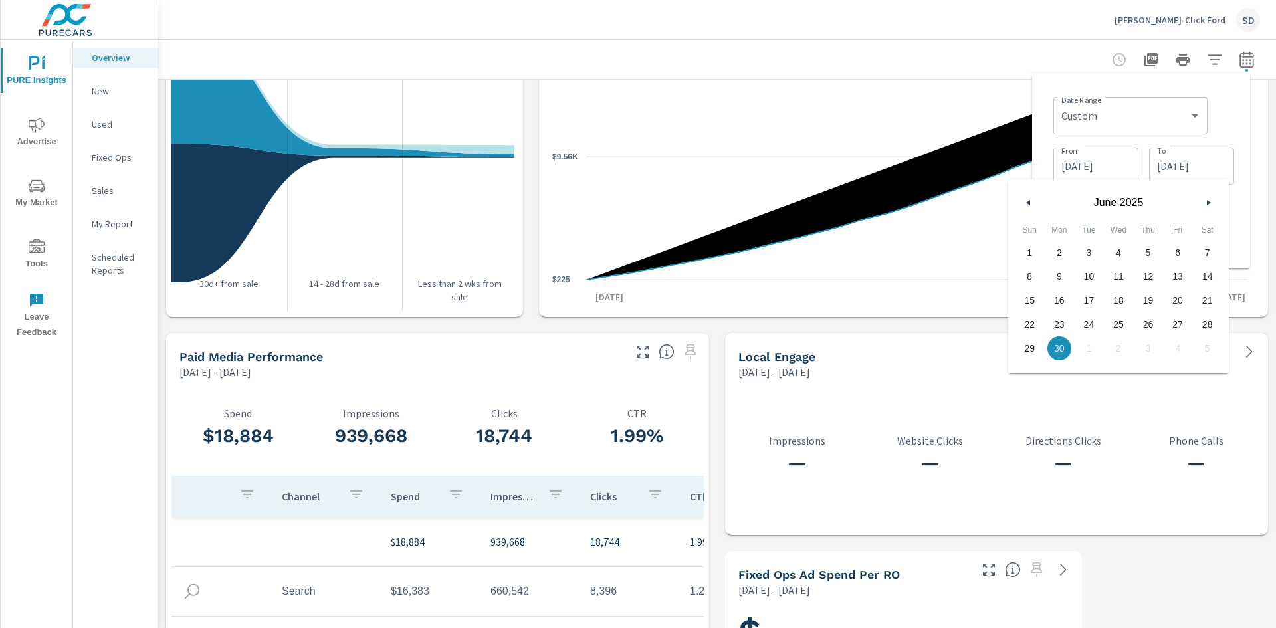
click at [1207, 201] on icon "button" at bounding box center [1210, 202] width 7 height 5
click at [1146, 350] on span "31" at bounding box center [1148, 348] width 30 height 17
type input "[DATE]"
click at [1099, 158] on input "[DATE]" at bounding box center [1096, 166] width 74 height 27
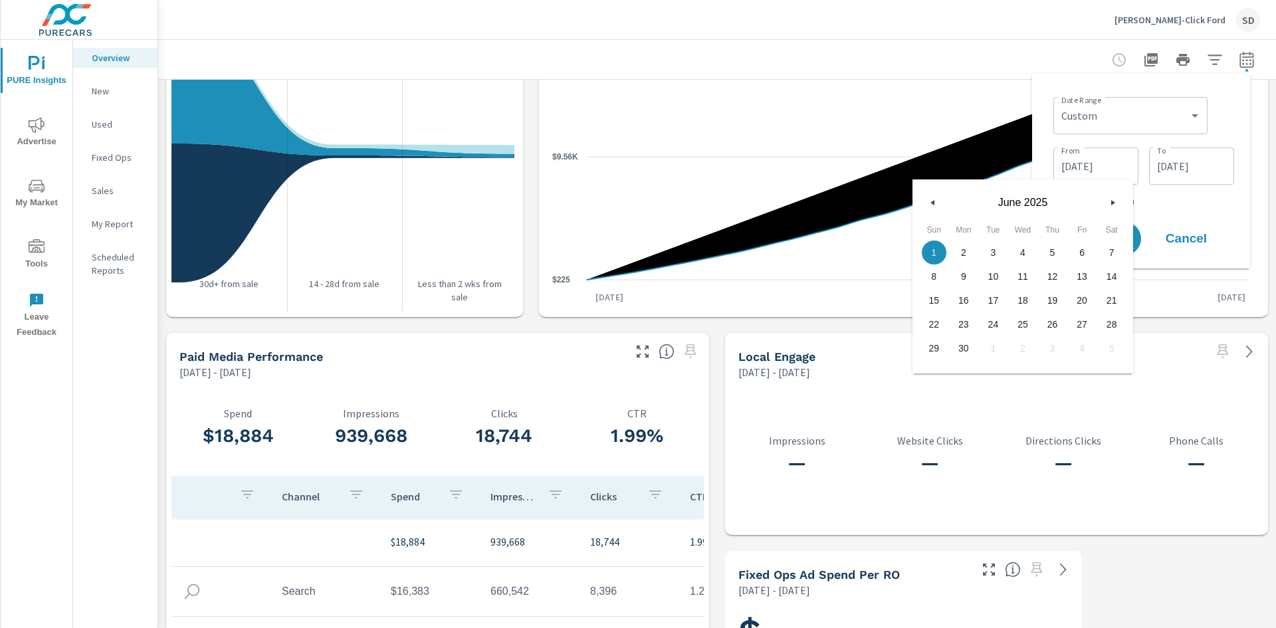
click at [1117, 199] on button "button" at bounding box center [1113, 203] width 16 height 16
drag, startPoint x: 997, startPoint y: 249, endPoint x: 1038, endPoint y: 252, distance: 40.6
click at [997, 250] on span "1" at bounding box center [993, 252] width 30 height 17
type input "[DATE]"
click at [1182, 207] on p "+ Add comparison" at bounding box center [1143, 201] width 181 height 16
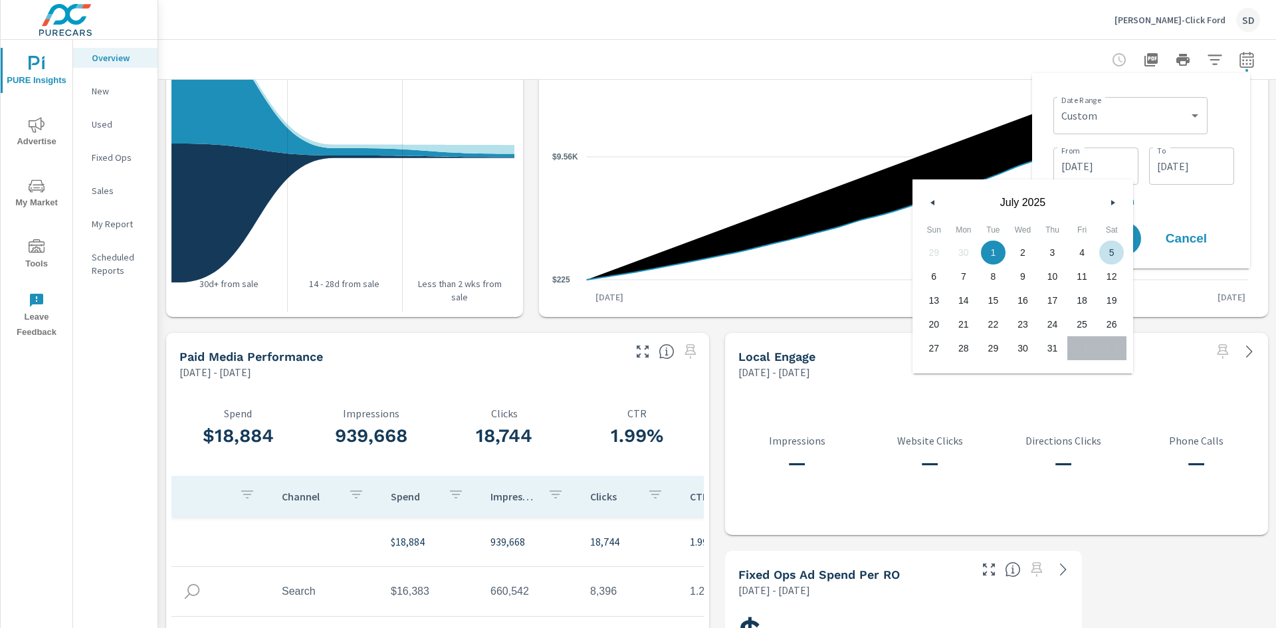
select select "Previous period"
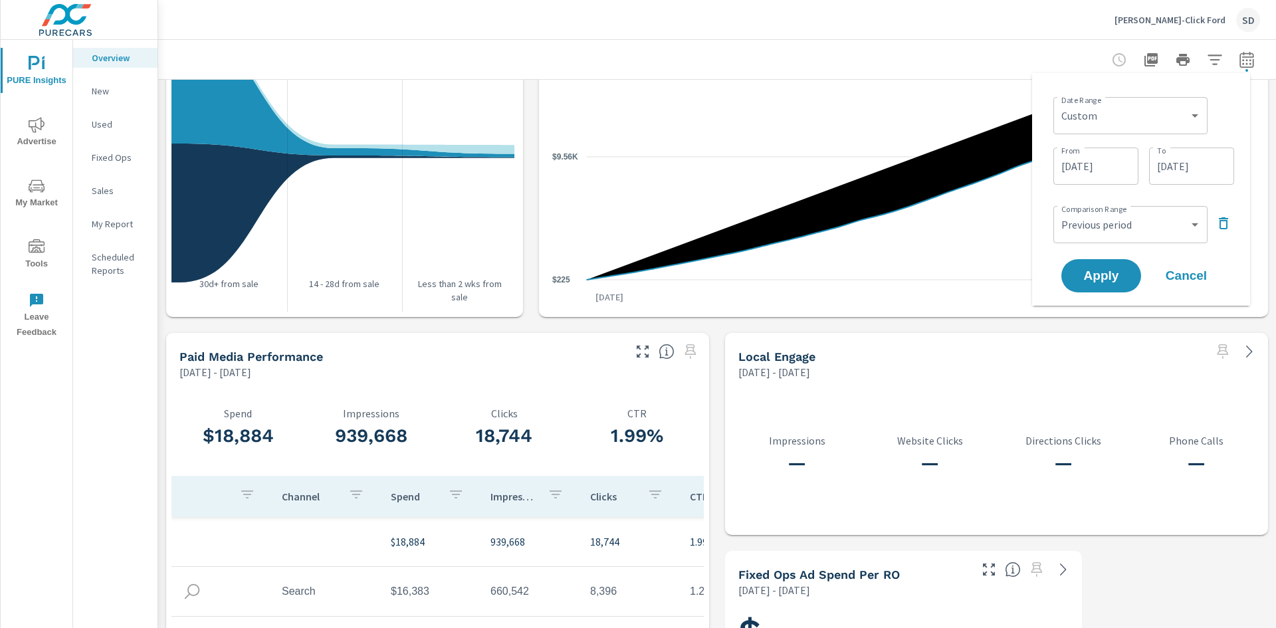
click at [1223, 222] on icon "button" at bounding box center [1224, 223] width 16 height 16
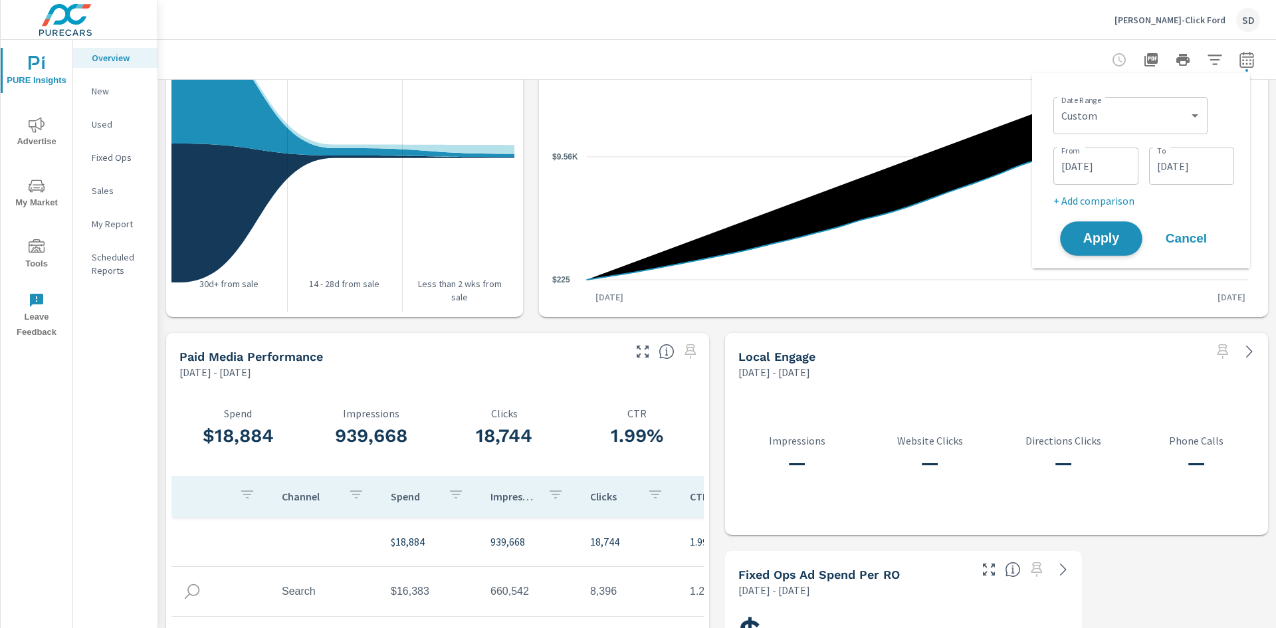
click at [1097, 241] on span "Apply" at bounding box center [1101, 239] width 55 height 13
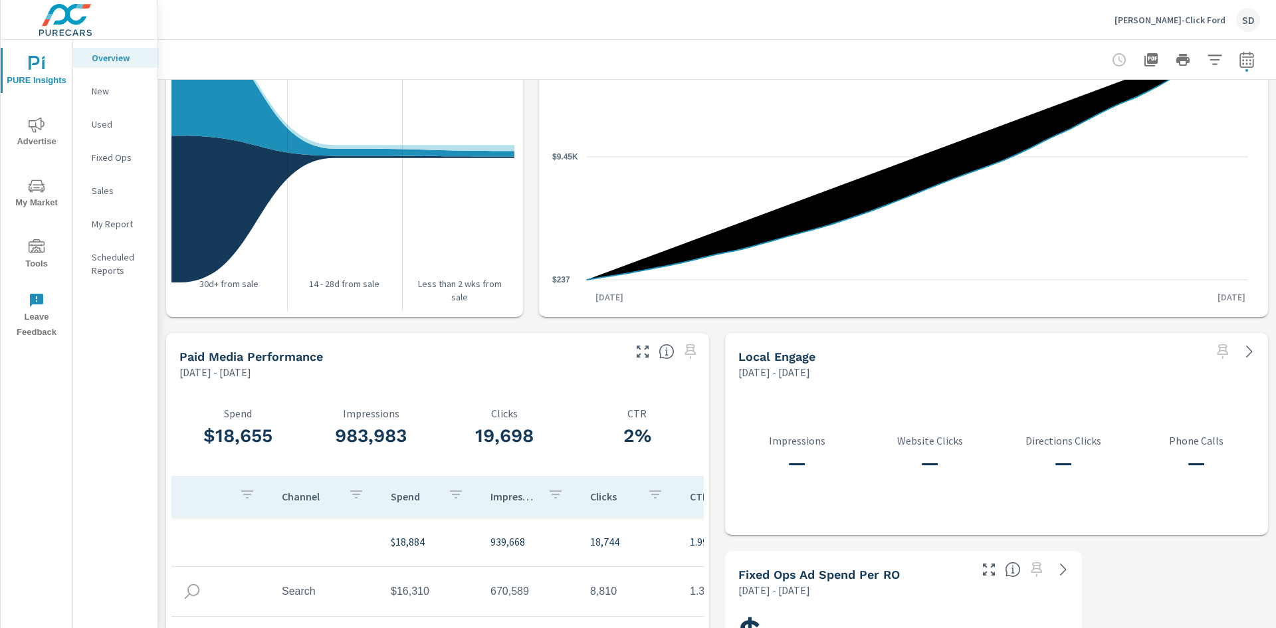
scroll to position [1632, 0]
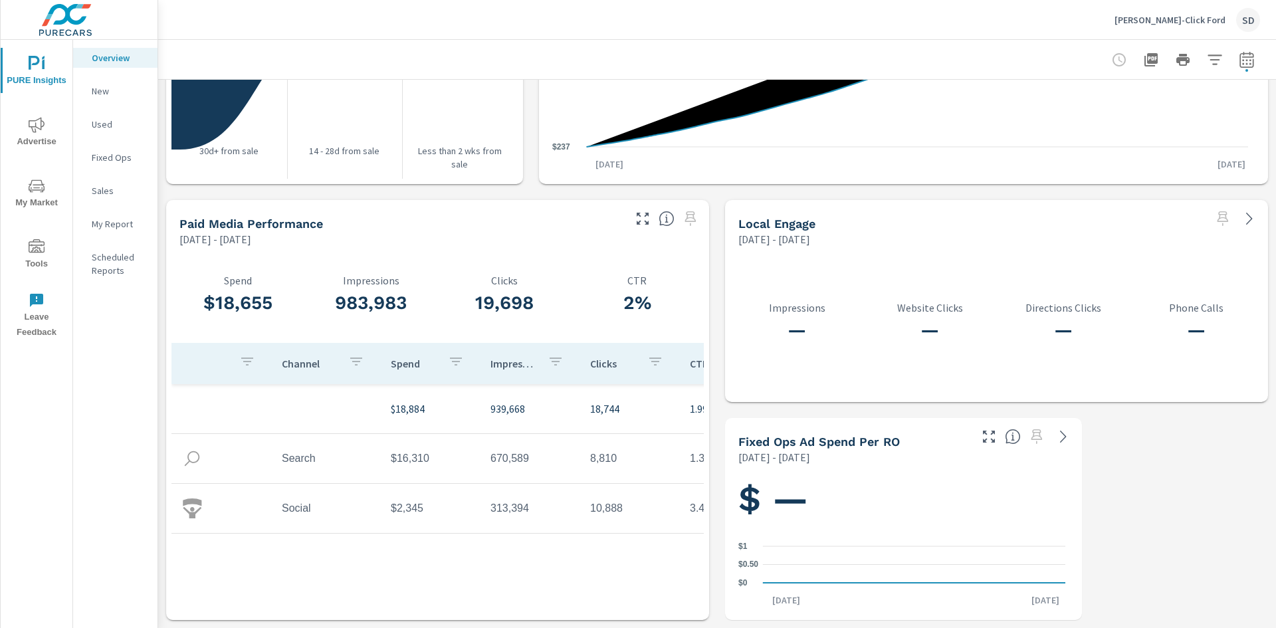
click at [251, 237] on p "[DATE] - [DATE]" at bounding box center [215, 239] width 72 height 16
click at [1226, 67] on div at bounding box center [1183, 60] width 154 height 27
click at [1239, 66] on icon "button" at bounding box center [1247, 60] width 16 height 16
click at [1098, 167] on input "[DATE]" at bounding box center [1096, 166] width 74 height 27
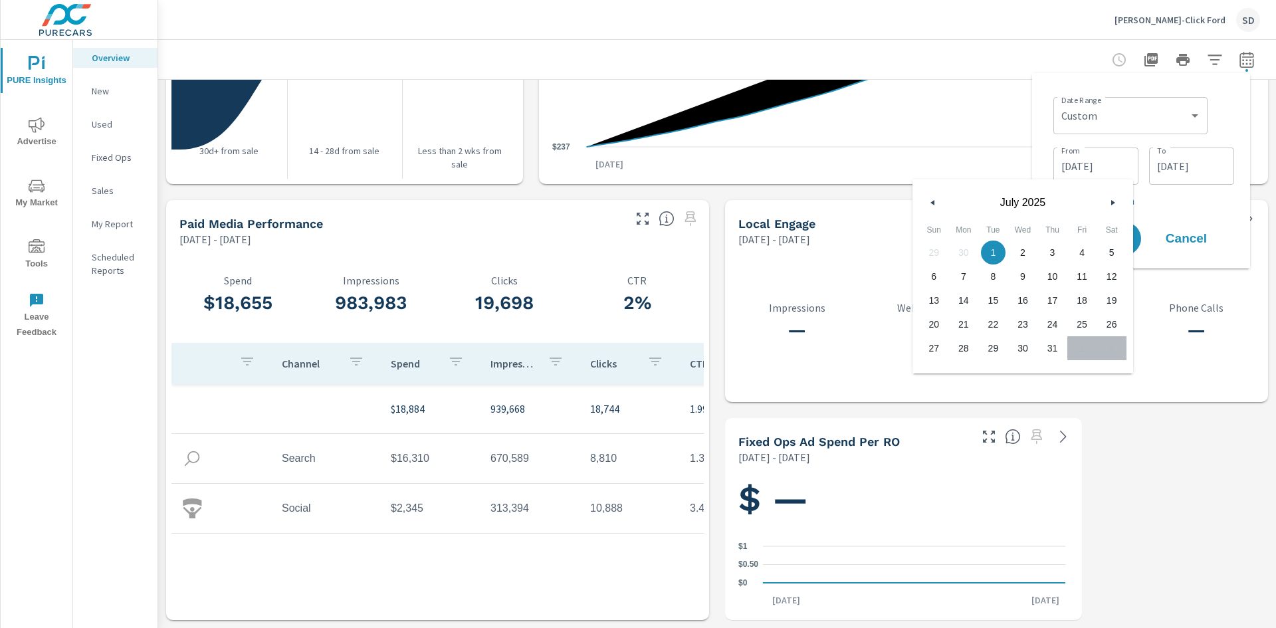
click at [1109, 199] on button "button" at bounding box center [1113, 203] width 16 height 16
click at [1186, 163] on input "[DATE]" at bounding box center [1192, 166] width 74 height 27
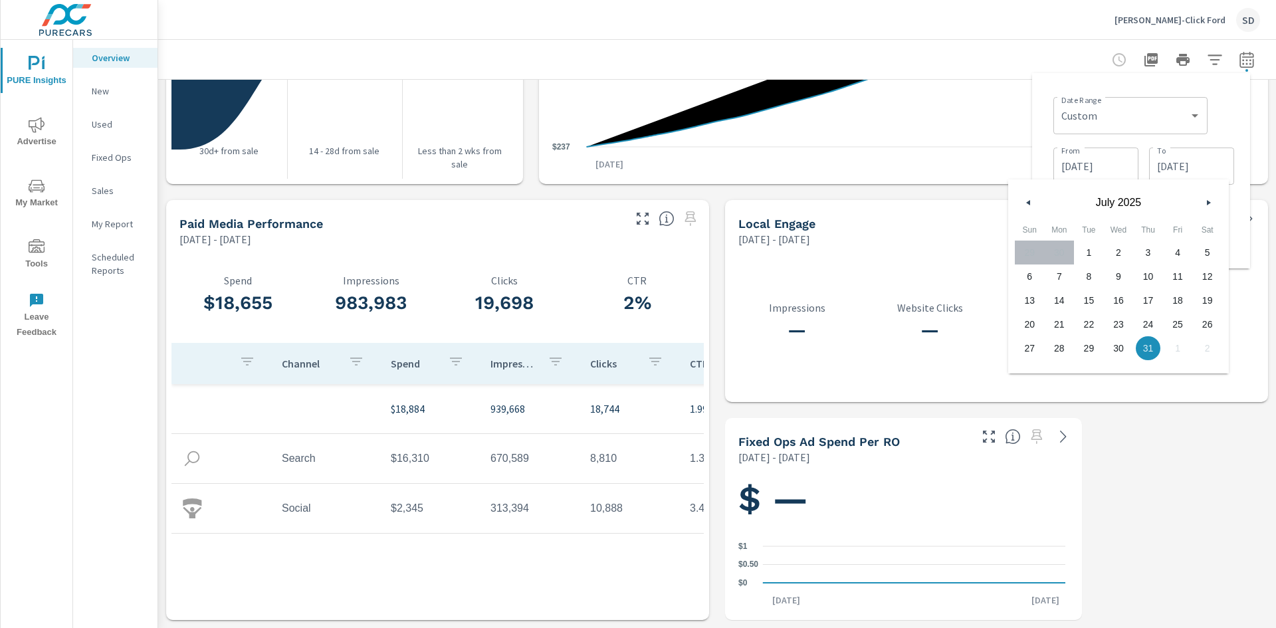
click at [1208, 203] on icon "button" at bounding box center [1210, 202] width 7 height 5
click at [1037, 370] on span "31" at bounding box center [1030, 372] width 30 height 17
type input "[DATE]"
click at [1079, 162] on input "[DATE]" at bounding box center [1096, 166] width 74 height 27
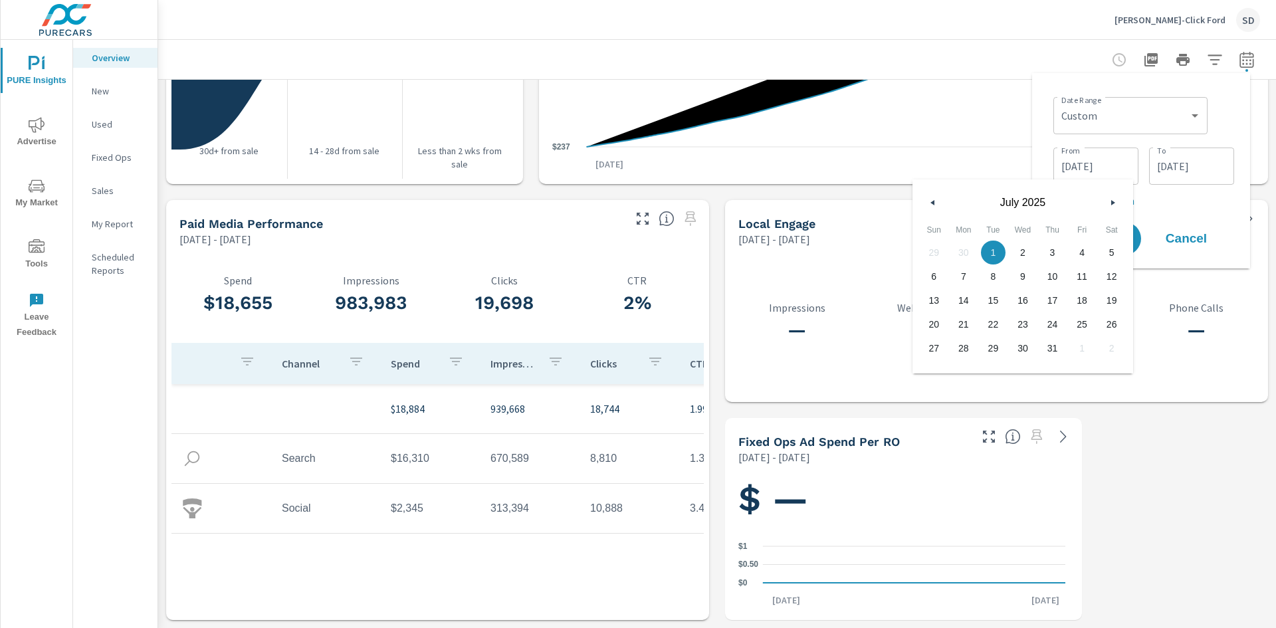
click at [1109, 202] on button "button" at bounding box center [1113, 203] width 16 height 16
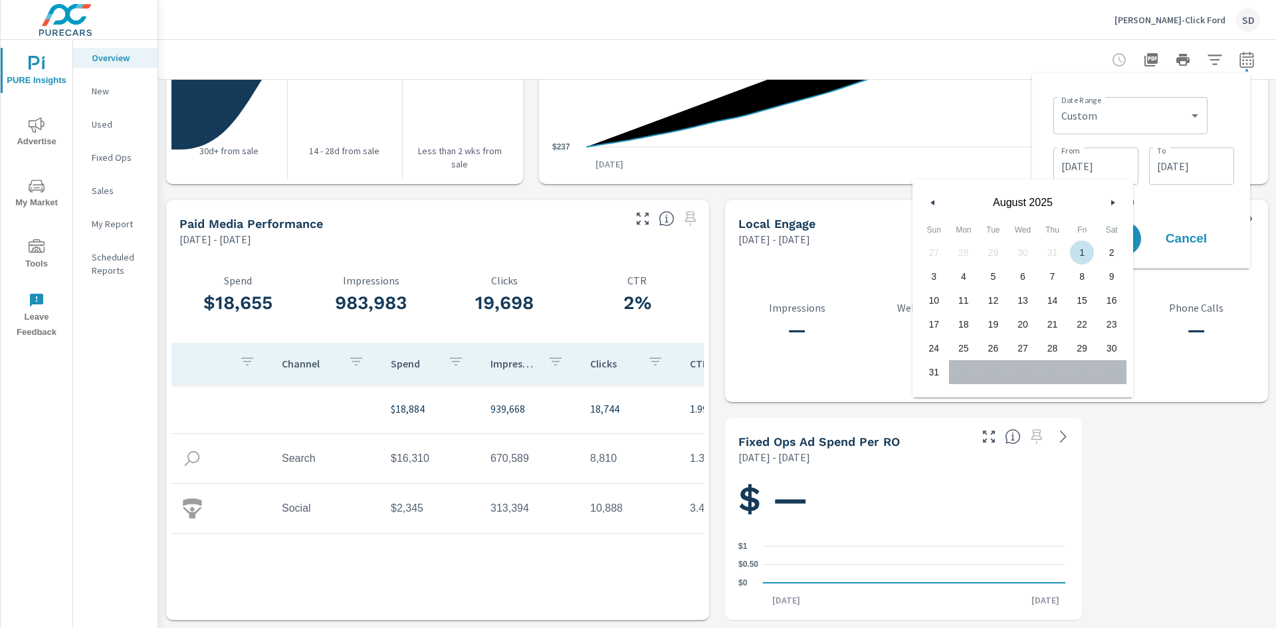
click at [1081, 249] on span "1" at bounding box center [1082, 252] width 30 height 17
type input "[DATE]"
click at [1169, 183] on div "[DATE] To" at bounding box center [1191, 166] width 85 height 37
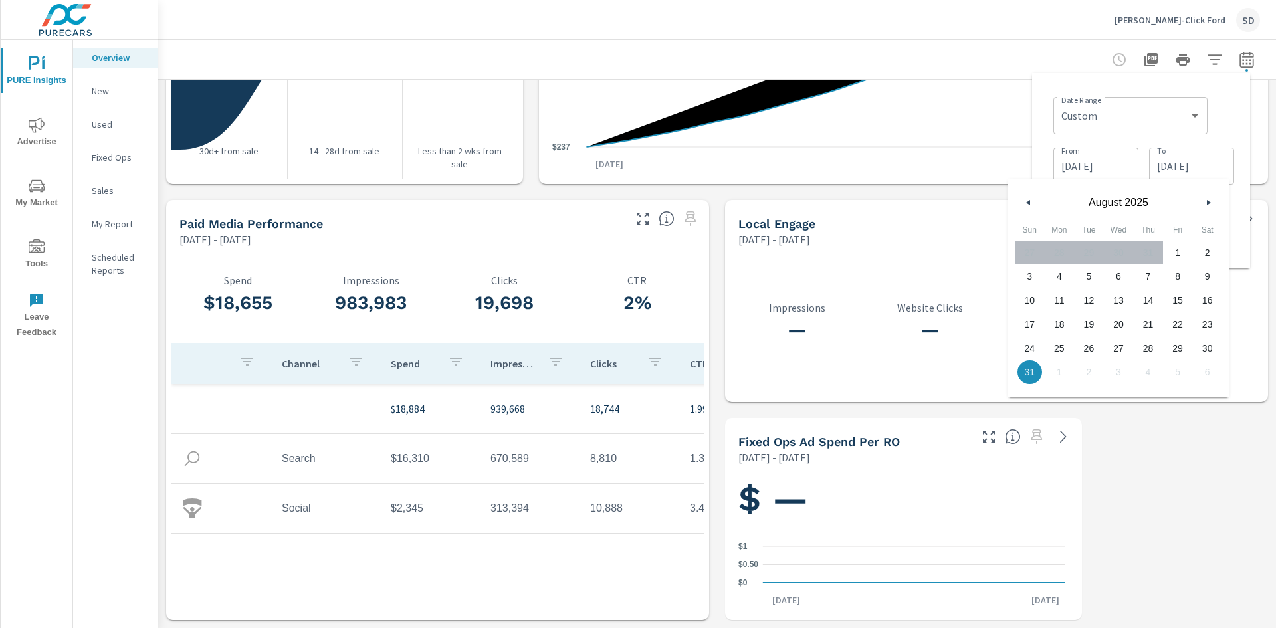
click at [1143, 156] on div "From [DATE] From To [DATE] To" at bounding box center [1143, 164] width 181 height 45
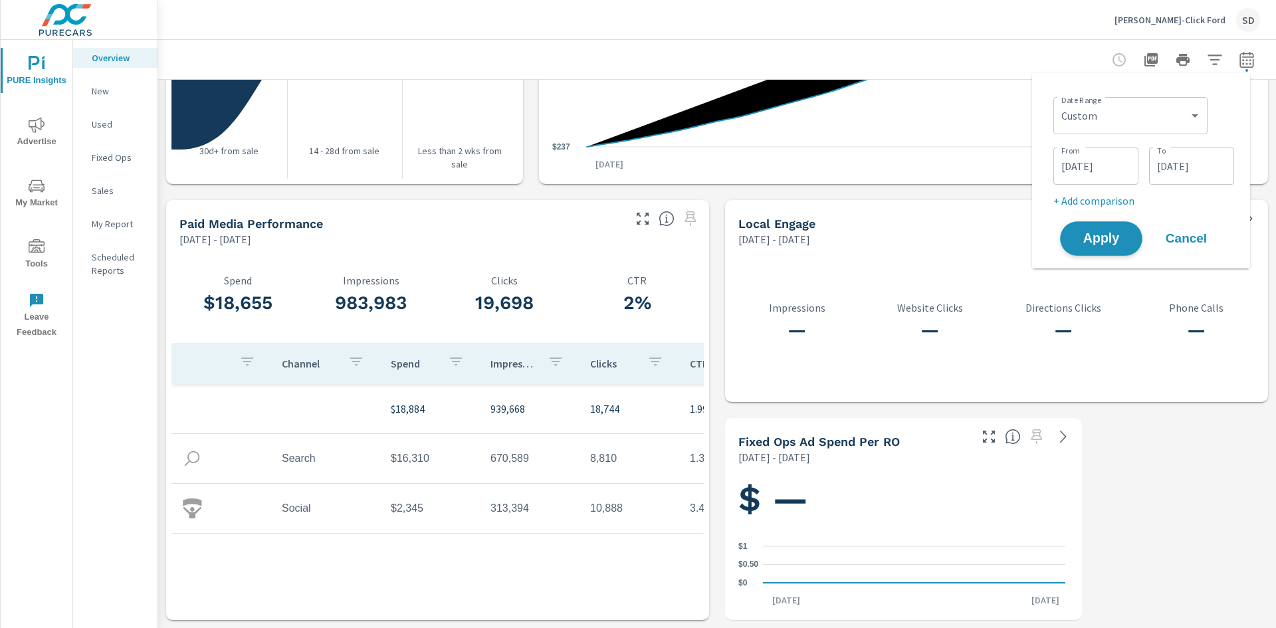
click at [1117, 244] on span "Apply" at bounding box center [1101, 239] width 55 height 13
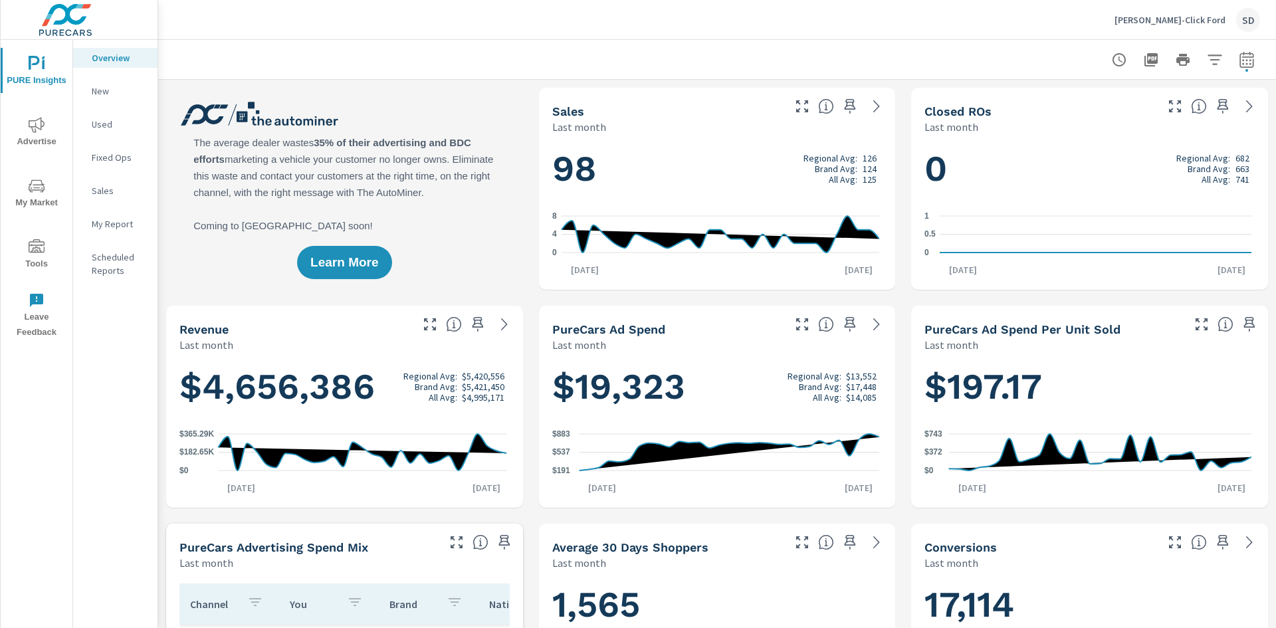
click at [1195, 21] on p "[PERSON_NAME]-Click Ford" at bounding box center [1170, 20] width 111 height 12
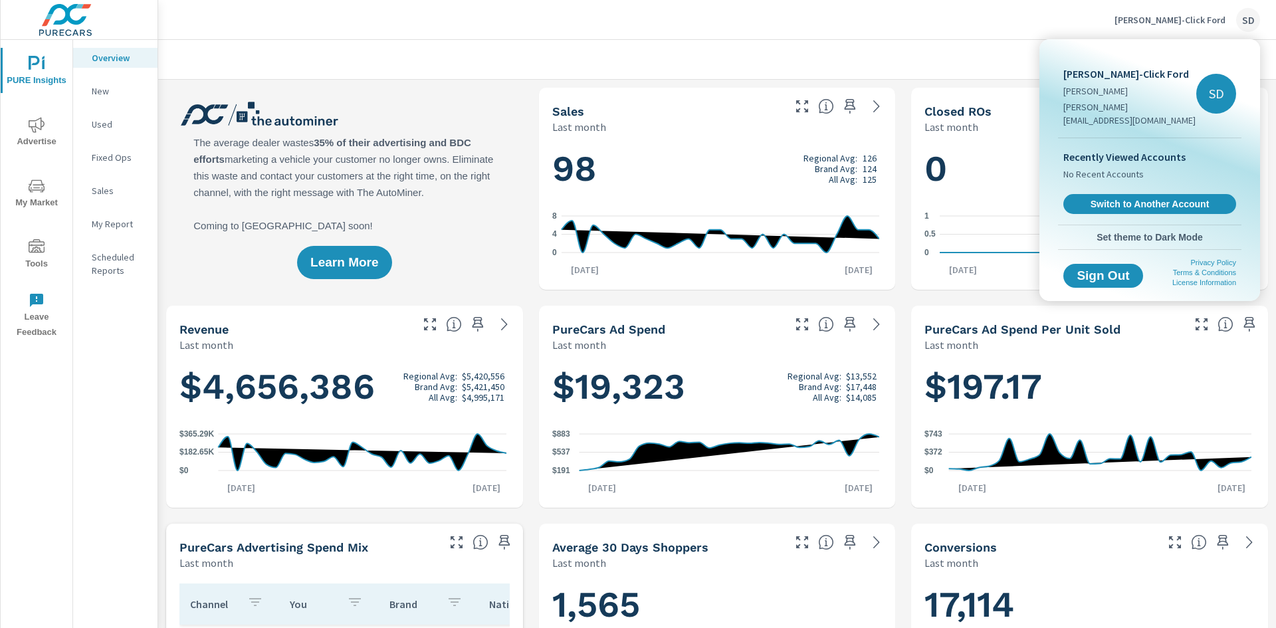
click at [1087, 76] on p "[PERSON_NAME]-Click Ford" at bounding box center [1129, 74] width 133 height 16
click at [1121, 198] on span "Switch to Another Account" at bounding box center [1149, 204] width 163 height 13
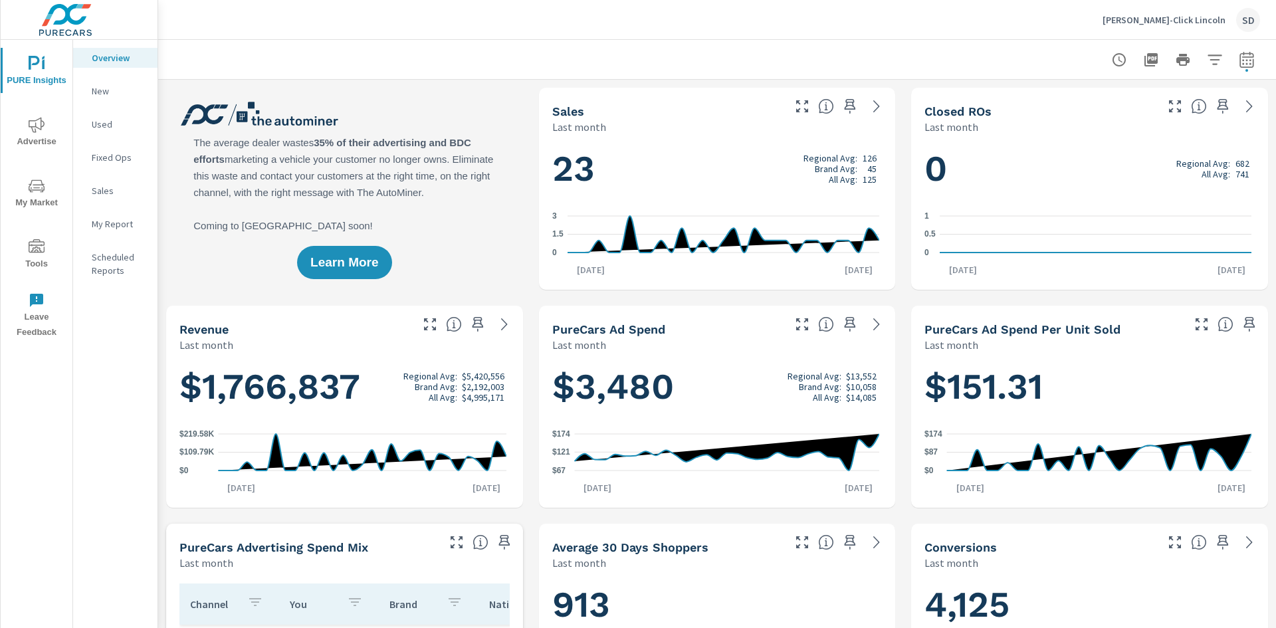
scroll to position [1, 0]
click at [1239, 64] on icon "button" at bounding box center [1247, 60] width 16 height 16
select select "Last month"
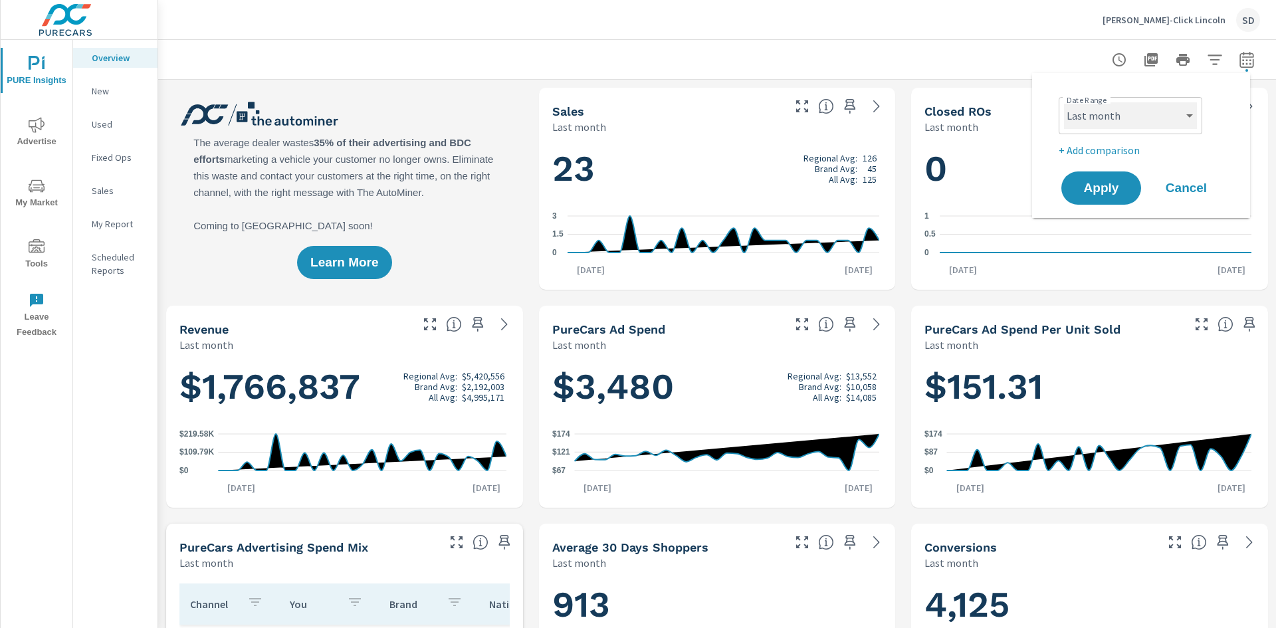
click at [1164, 124] on select "Custom [DATE] Last week Last 7 days Last 14 days Last 30 days Last 45 days Last…" at bounding box center [1130, 115] width 133 height 27
click at [1170, 115] on select "Custom [DATE] Last week Last 7 days Last 14 days Last 30 days Last 45 days Last…" at bounding box center [1130, 115] width 133 height 27
drag, startPoint x: 1109, startPoint y: 187, endPoint x: 929, endPoint y: 237, distance: 186.4
click at [1108, 187] on span "Apply" at bounding box center [1101, 188] width 55 height 13
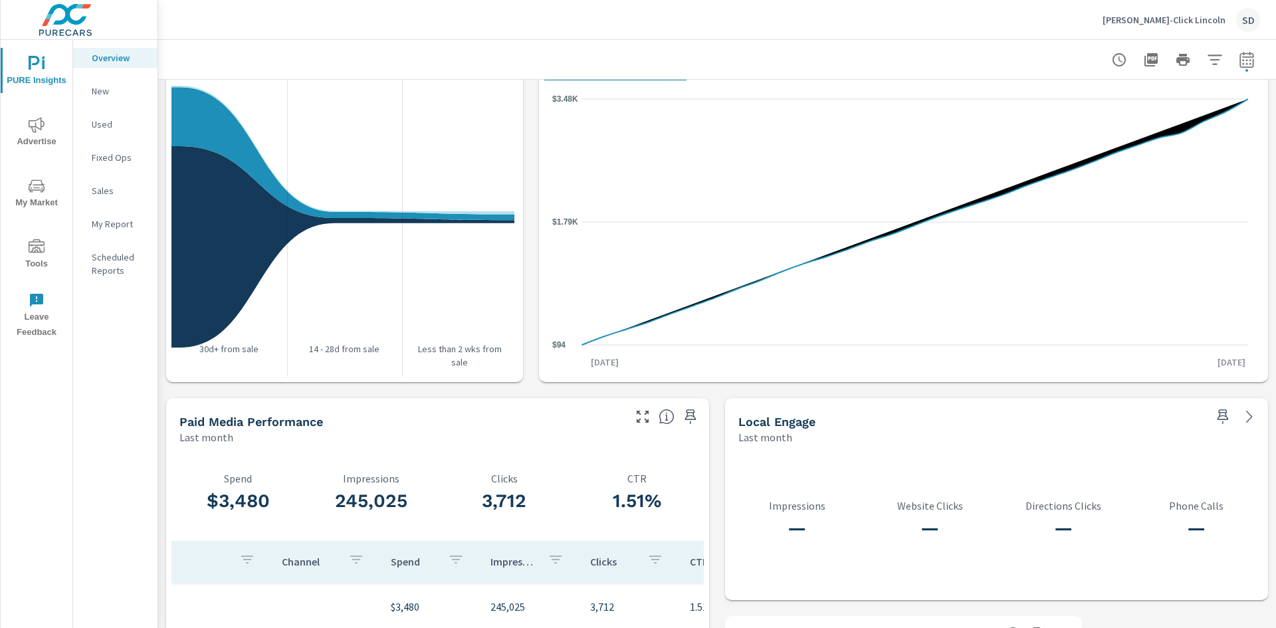
scroll to position [1632, 0]
